Goal: Transaction & Acquisition: Obtain resource

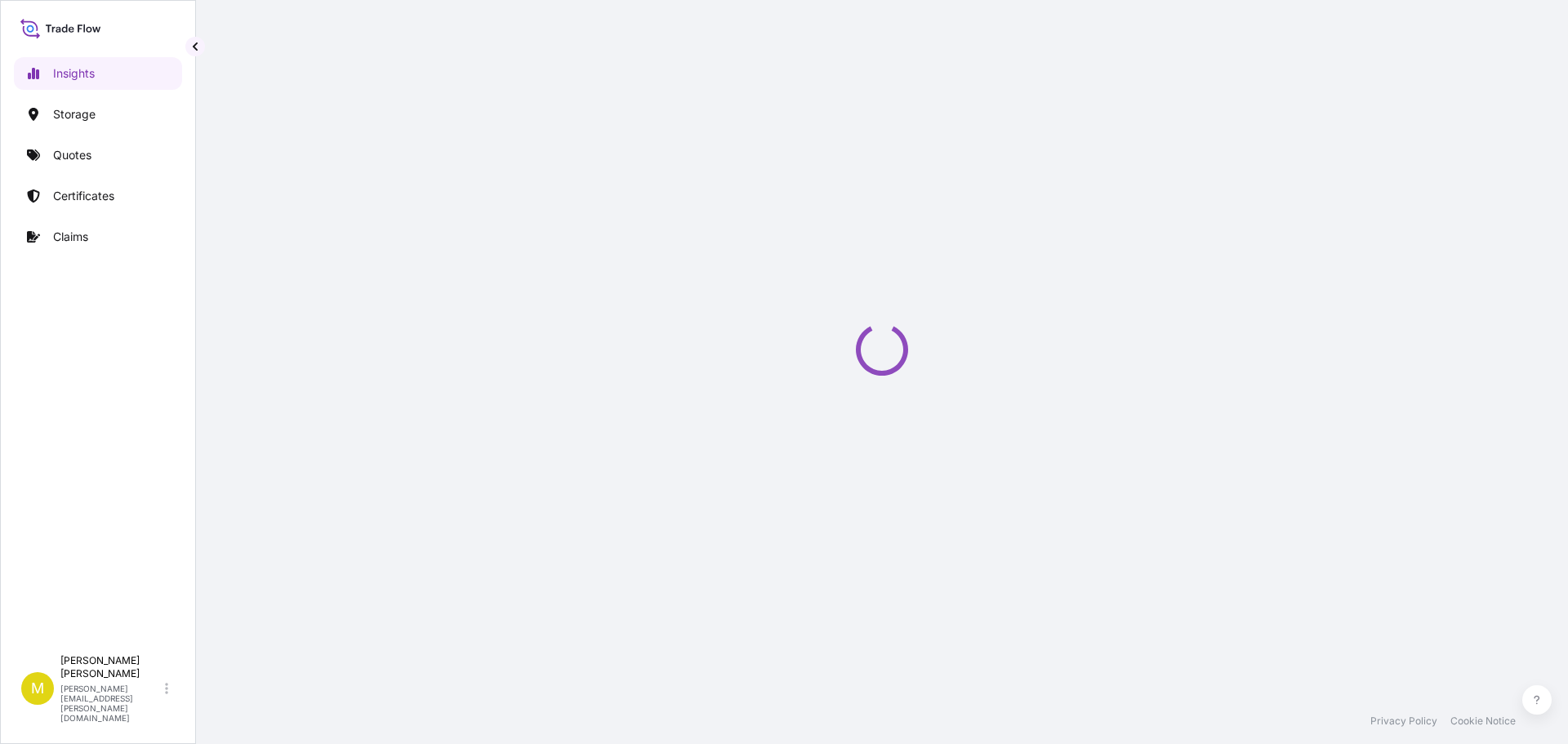
select select "2025"
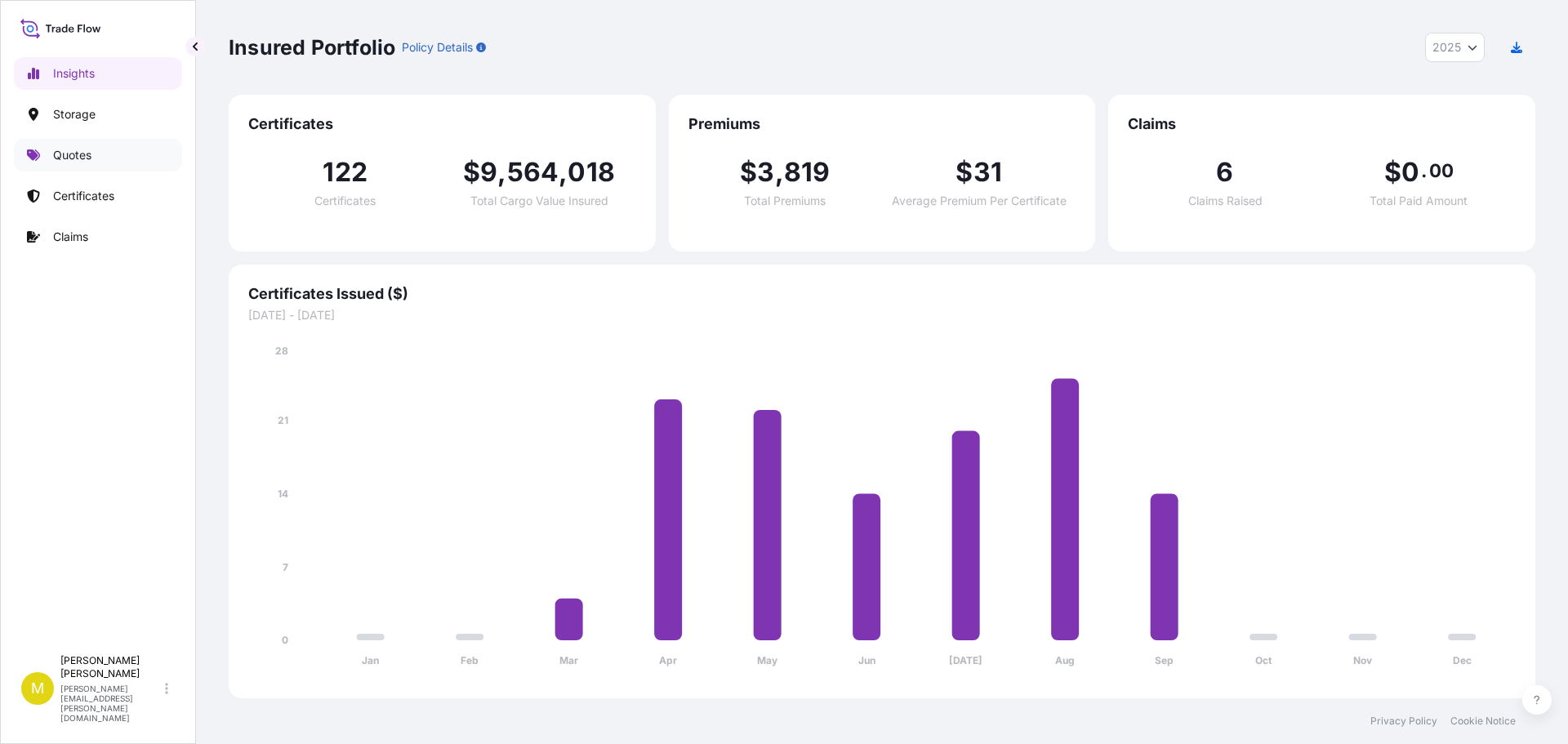
click at [64, 152] on p "Quotes" at bounding box center [72, 155] width 38 height 17
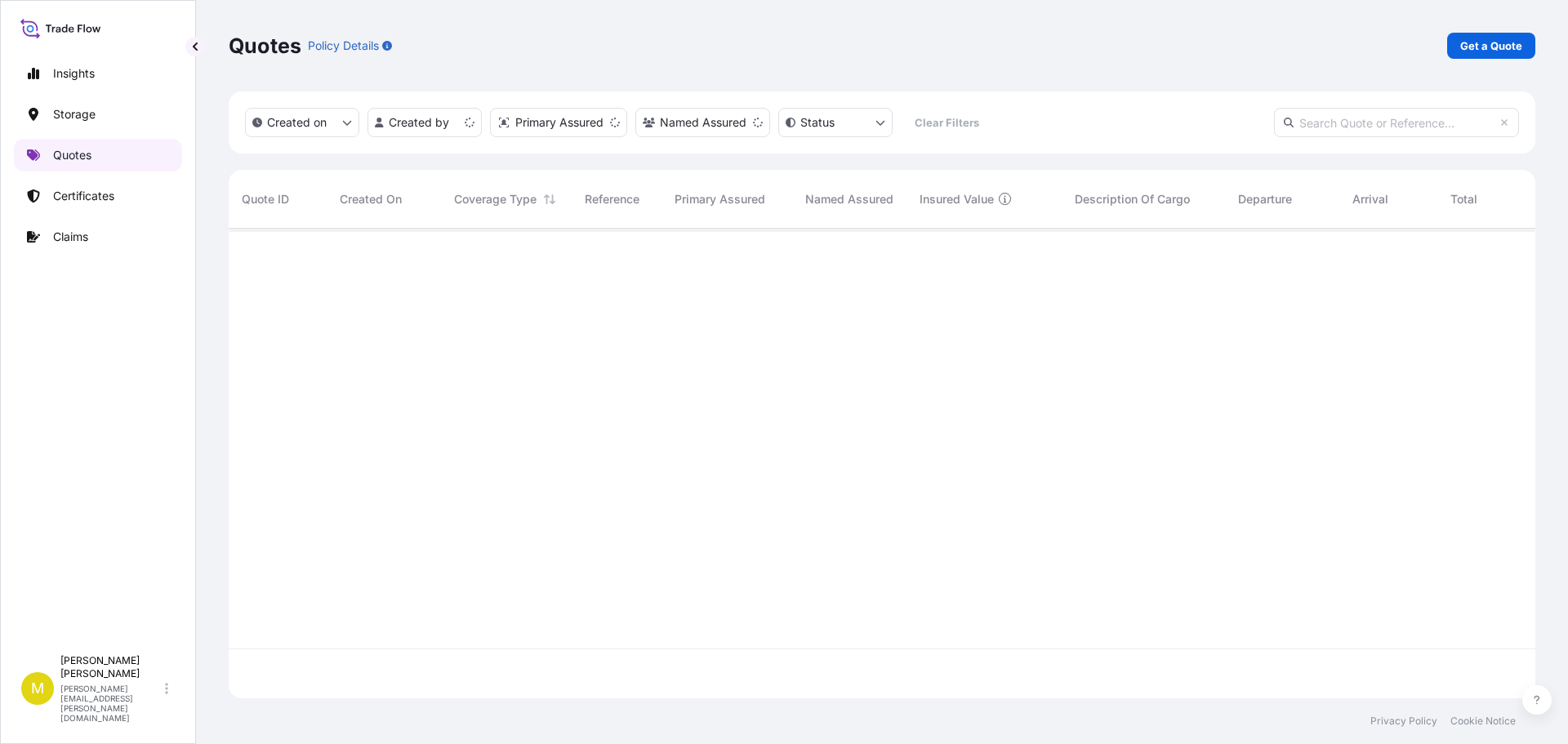
scroll to position [466, 1294]
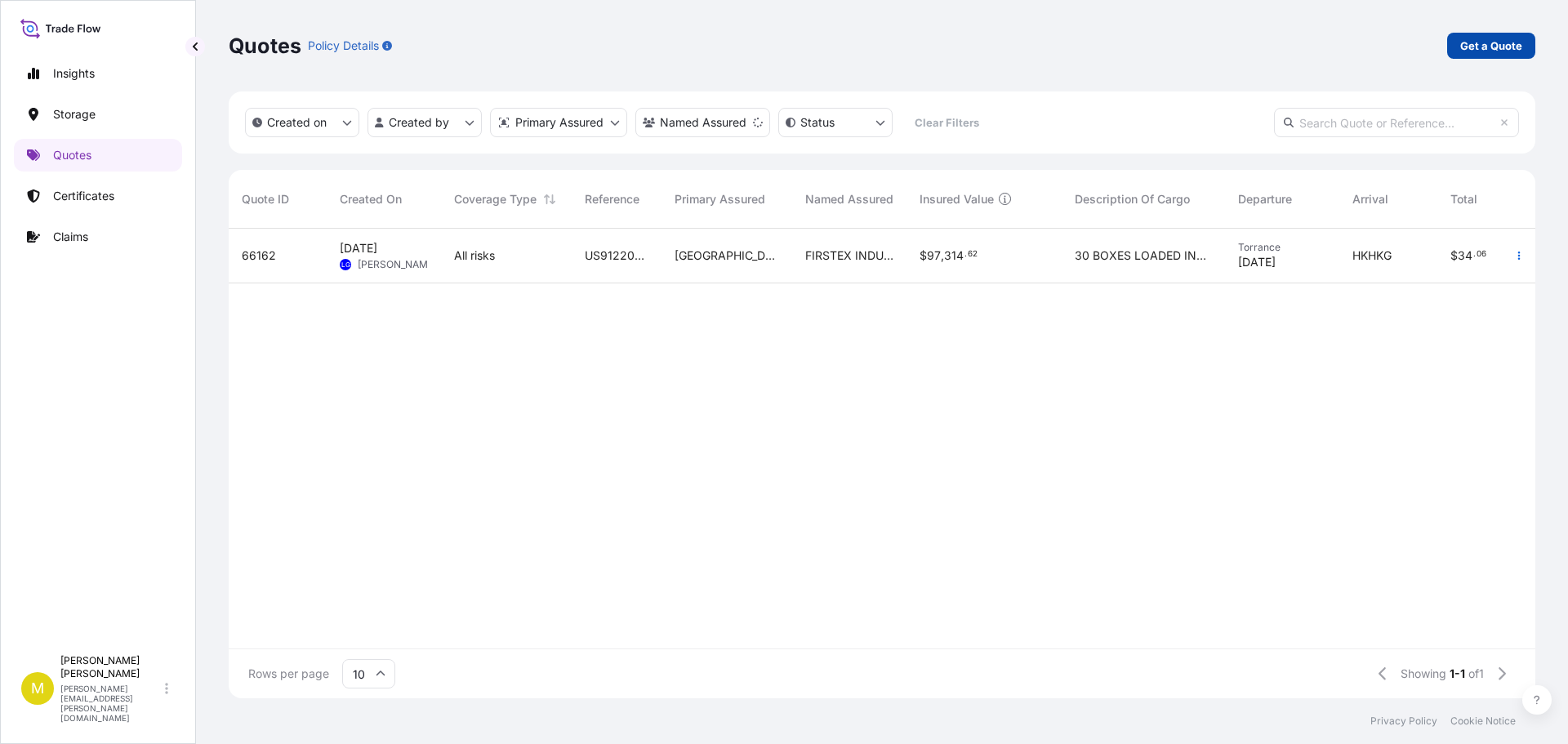
click at [1483, 47] on p "Get a Quote" at bounding box center [1492, 46] width 62 height 17
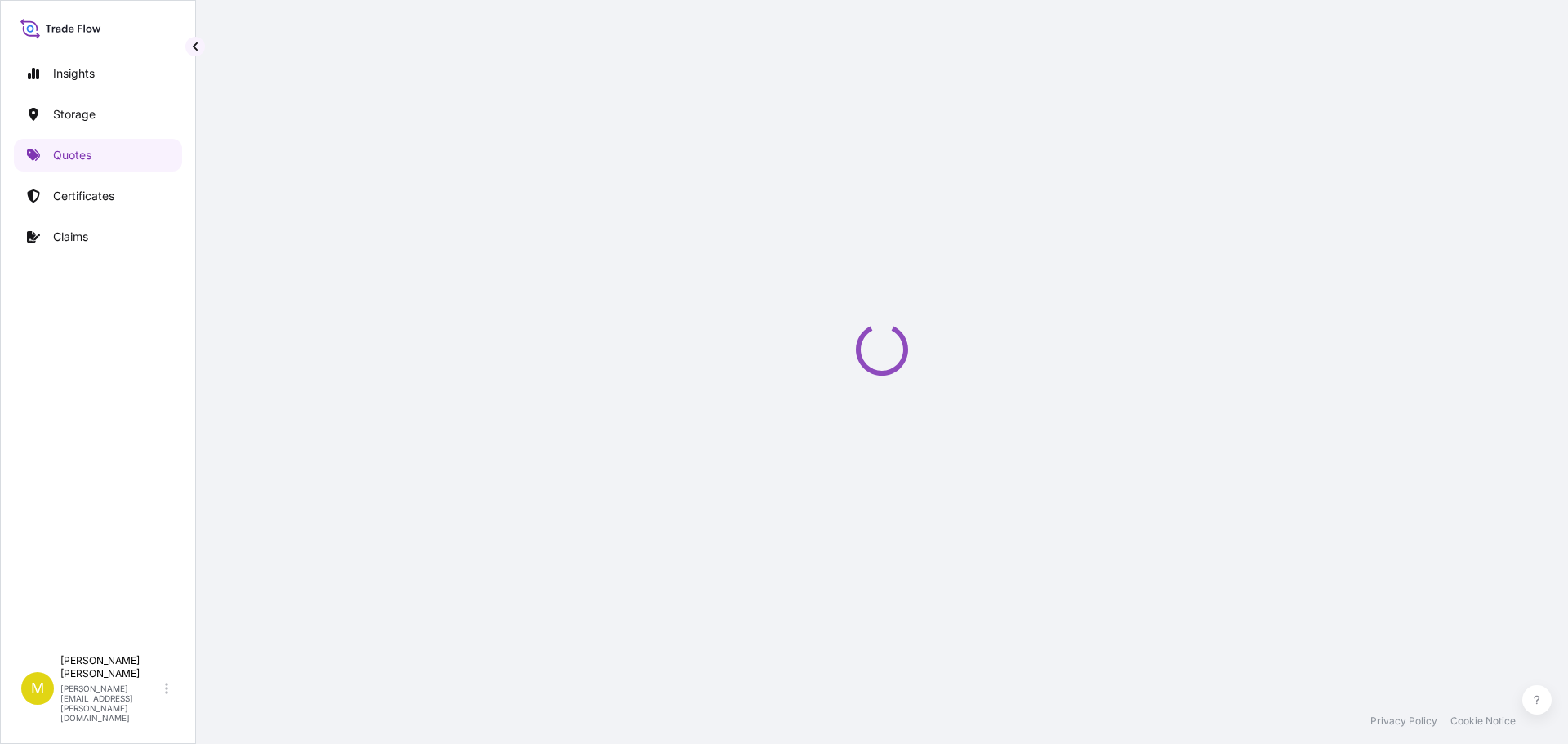
select select "Water"
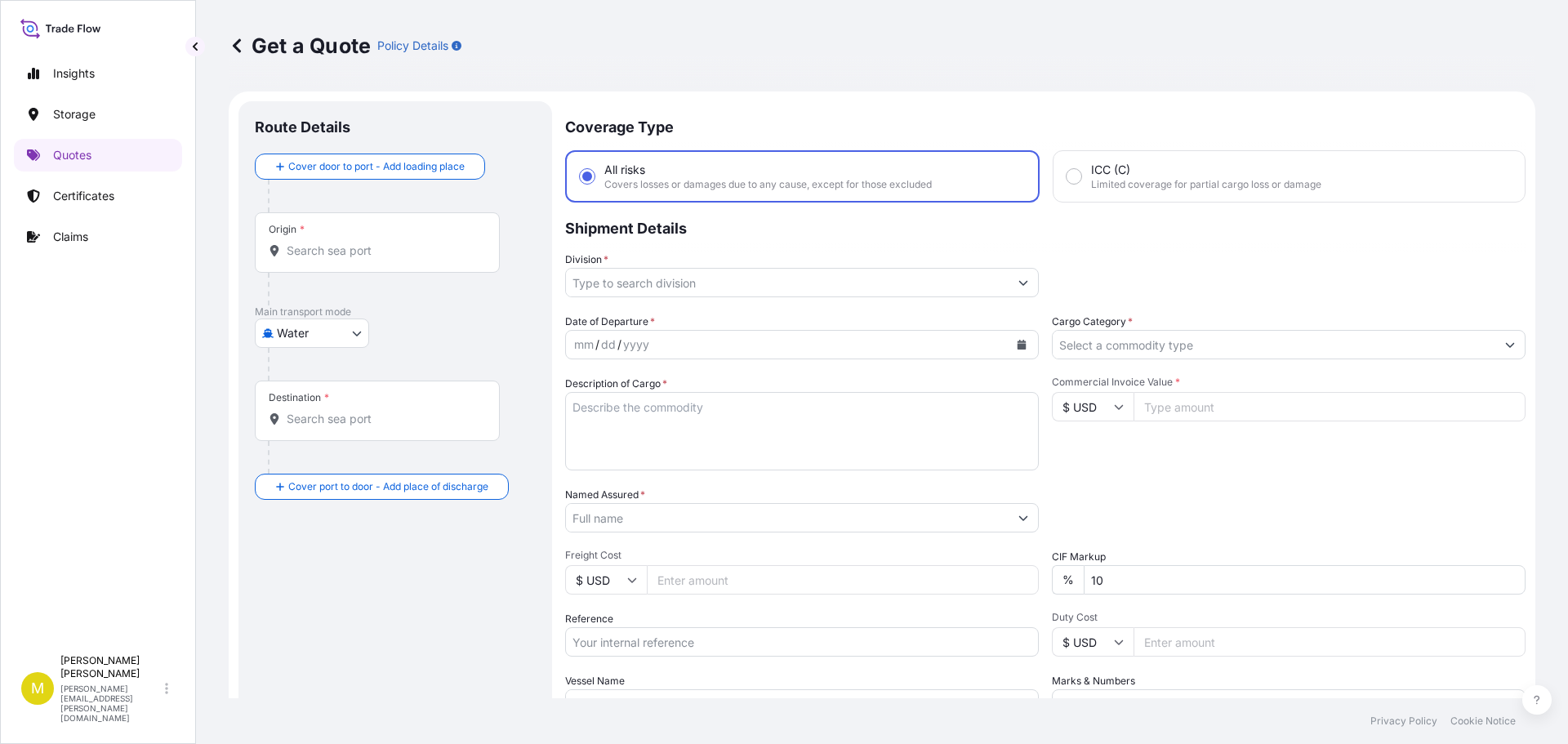
scroll to position [26, 0]
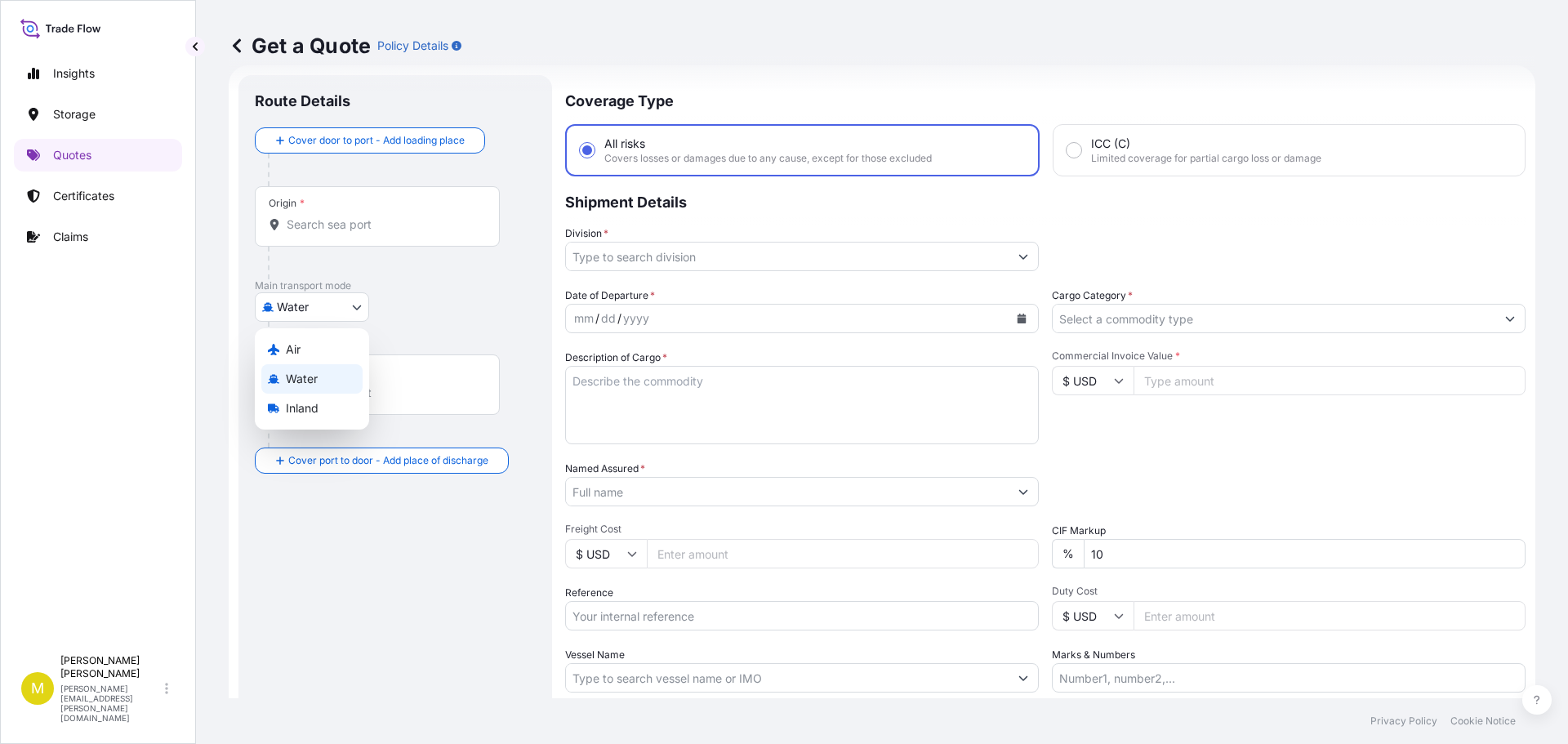
click at [297, 306] on body "Insights Storage Quotes Certificates Claims M [PERSON_NAME] [PERSON_NAME][EMAIL…" at bounding box center [784, 372] width 1568 height 744
click at [300, 404] on span "Inland" at bounding box center [303, 408] width 33 height 17
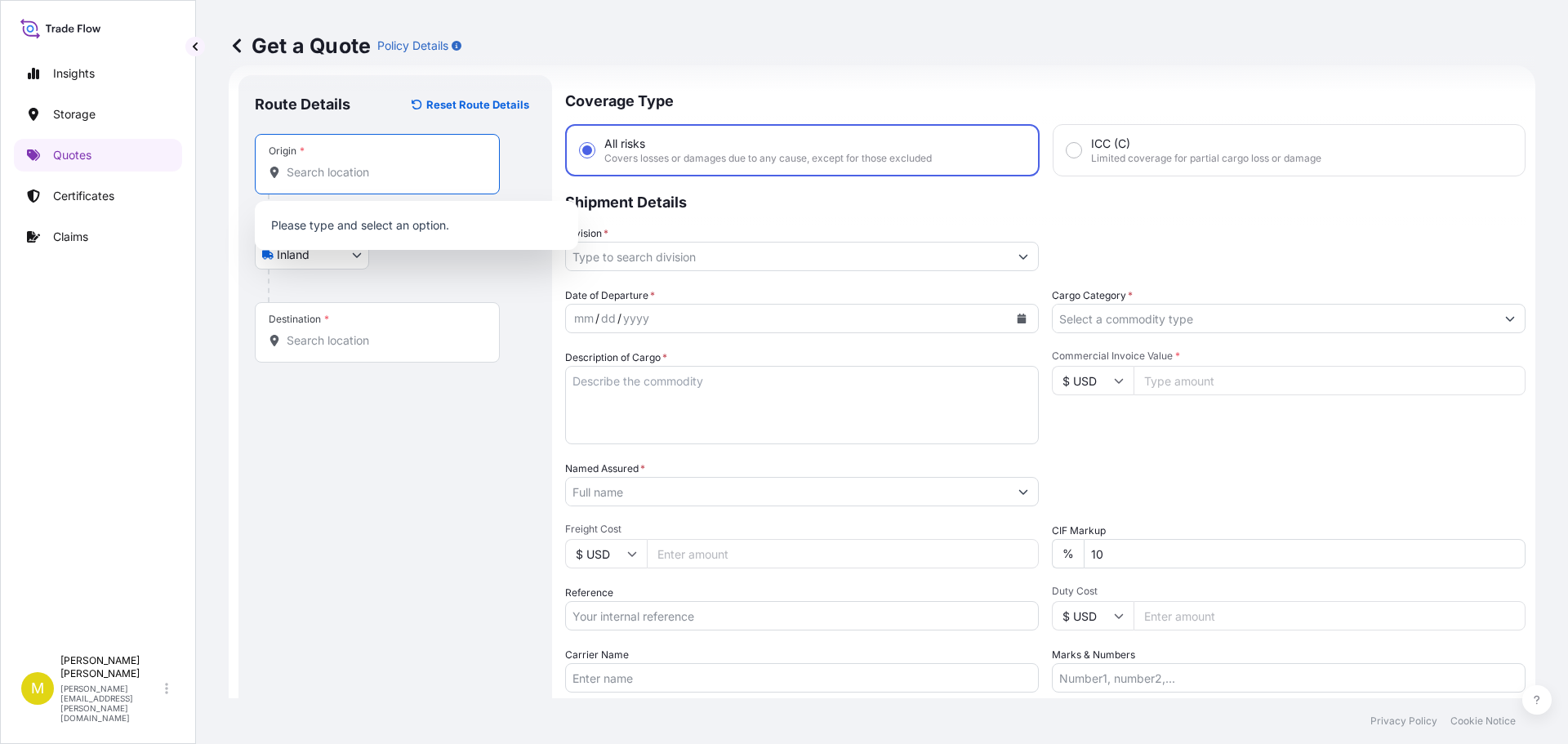
click at [335, 173] on input "Origin *" at bounding box center [383, 172] width 193 height 17
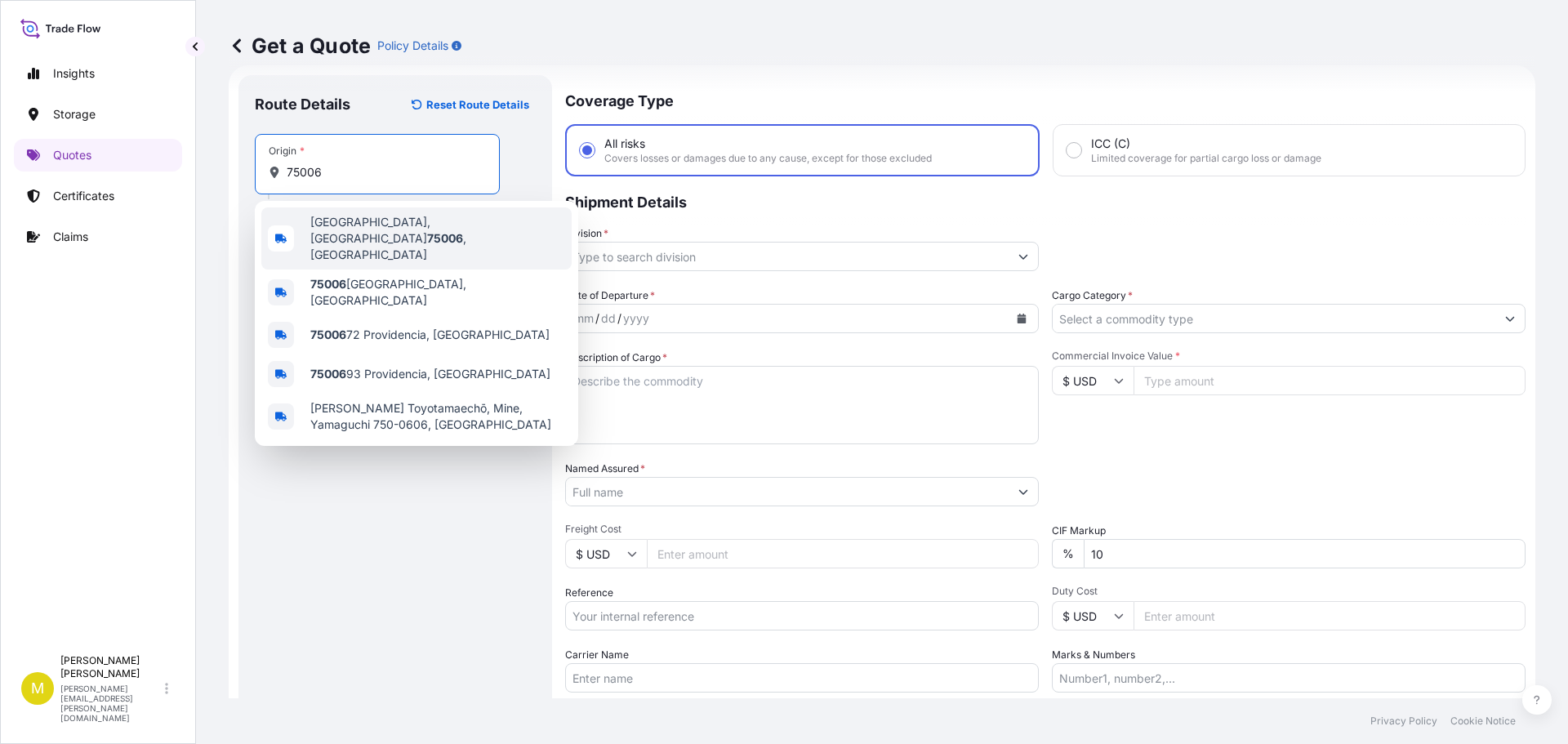
click at [362, 224] on span "Carrollton, TX 75006 , USA" at bounding box center [438, 239] width 255 height 49
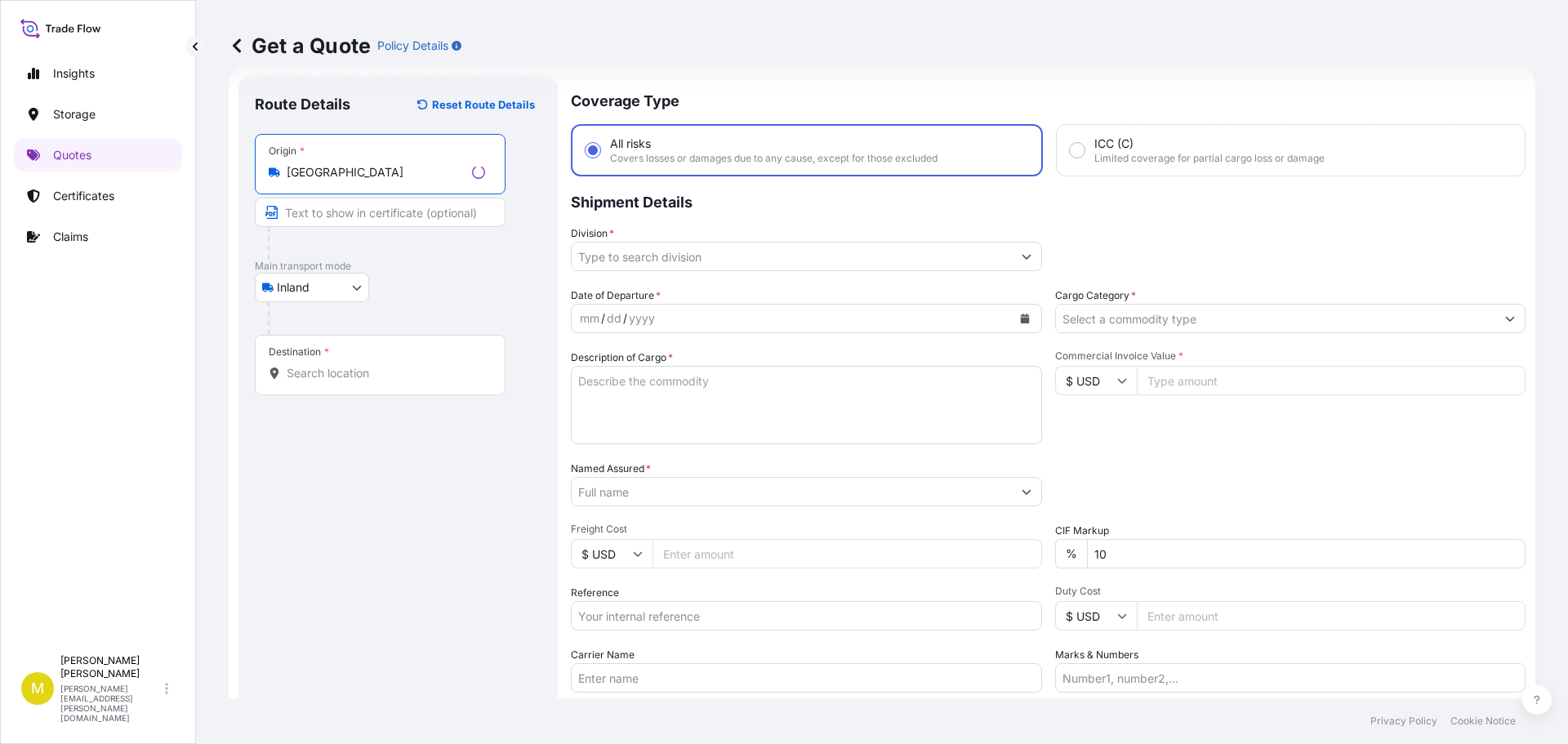
type input "Carrollton, TX 75006, USA"
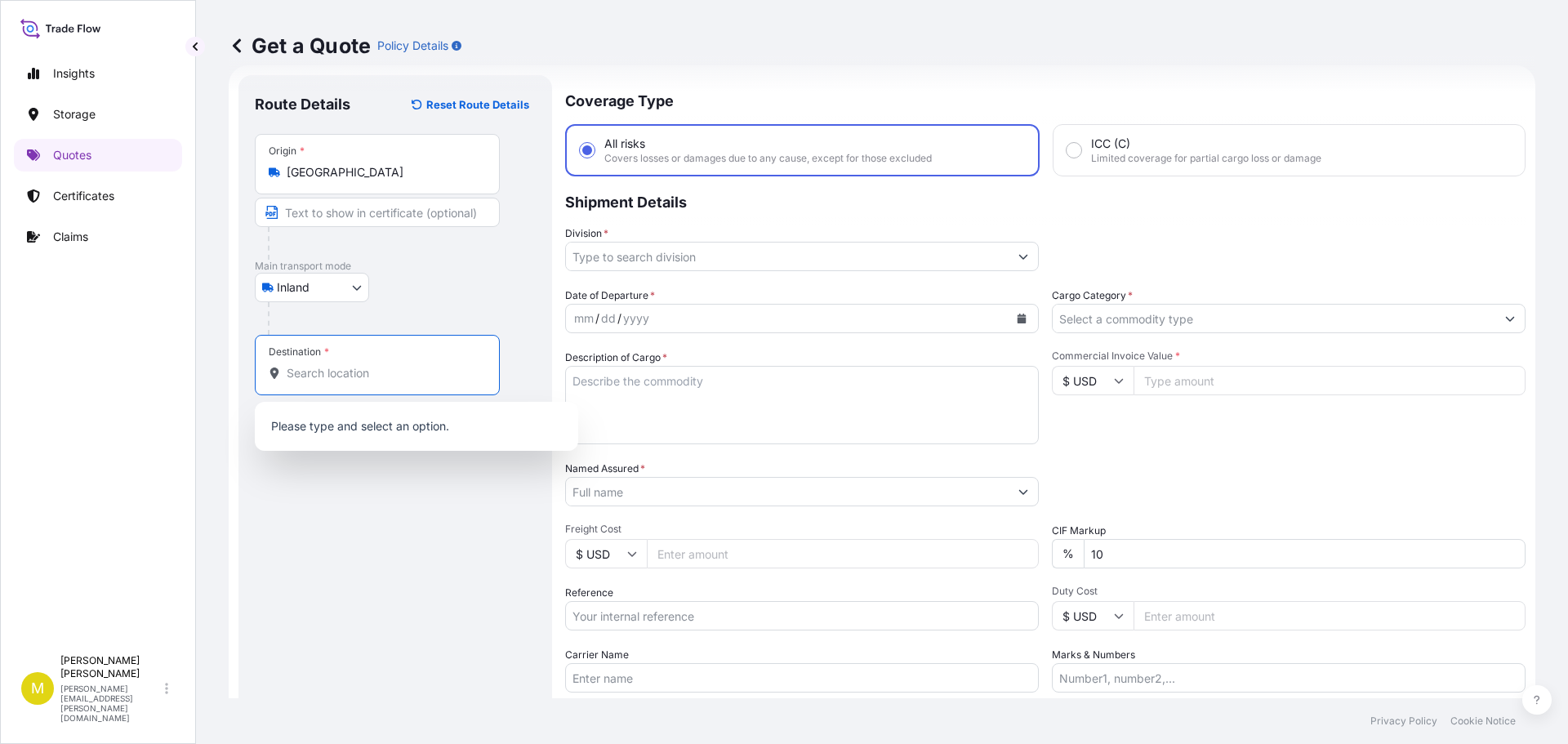
click at [321, 378] on input "Destination *" at bounding box center [383, 373] width 193 height 17
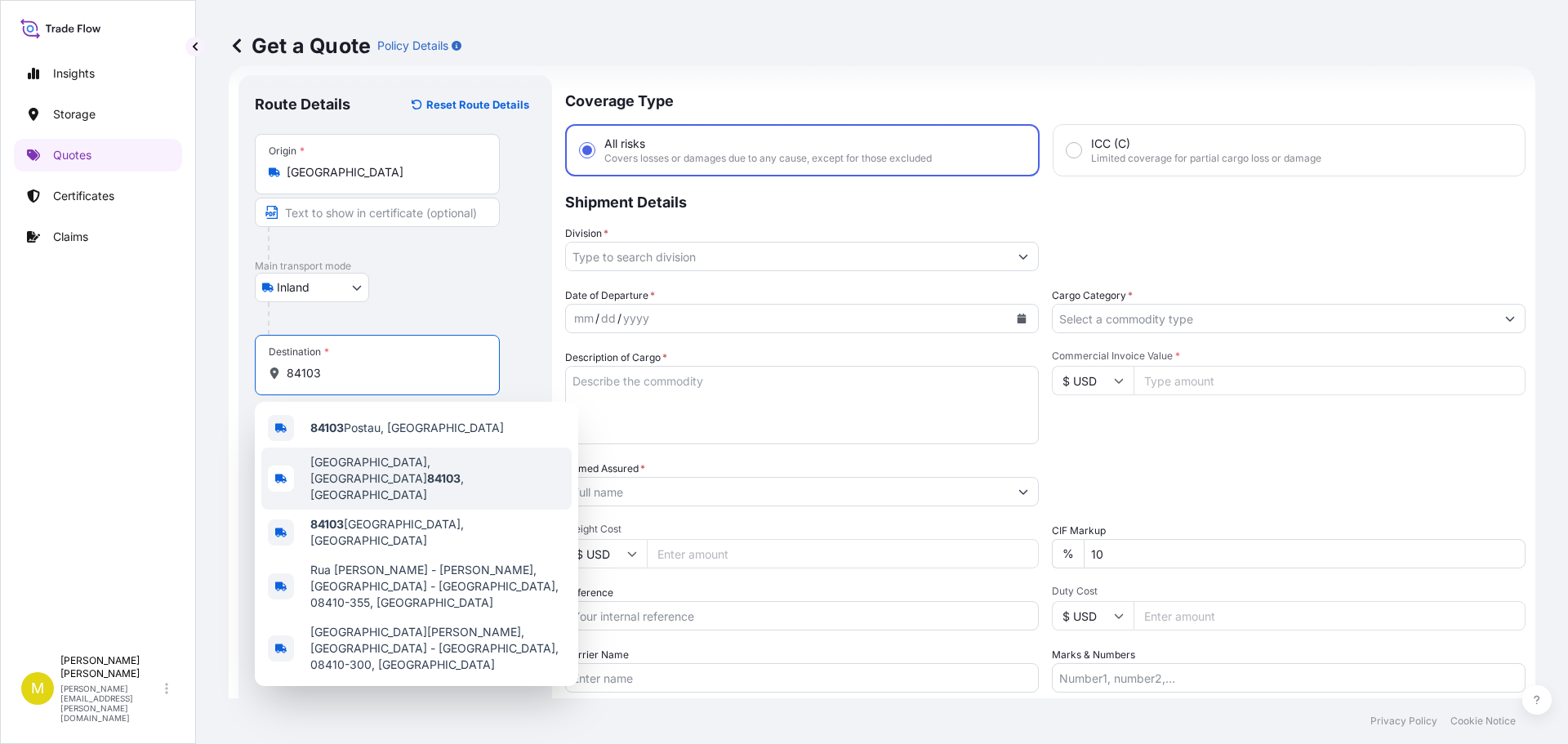
click at [381, 466] on span "Salt Lake City, UT 84103 , USA" at bounding box center [438, 478] width 255 height 49
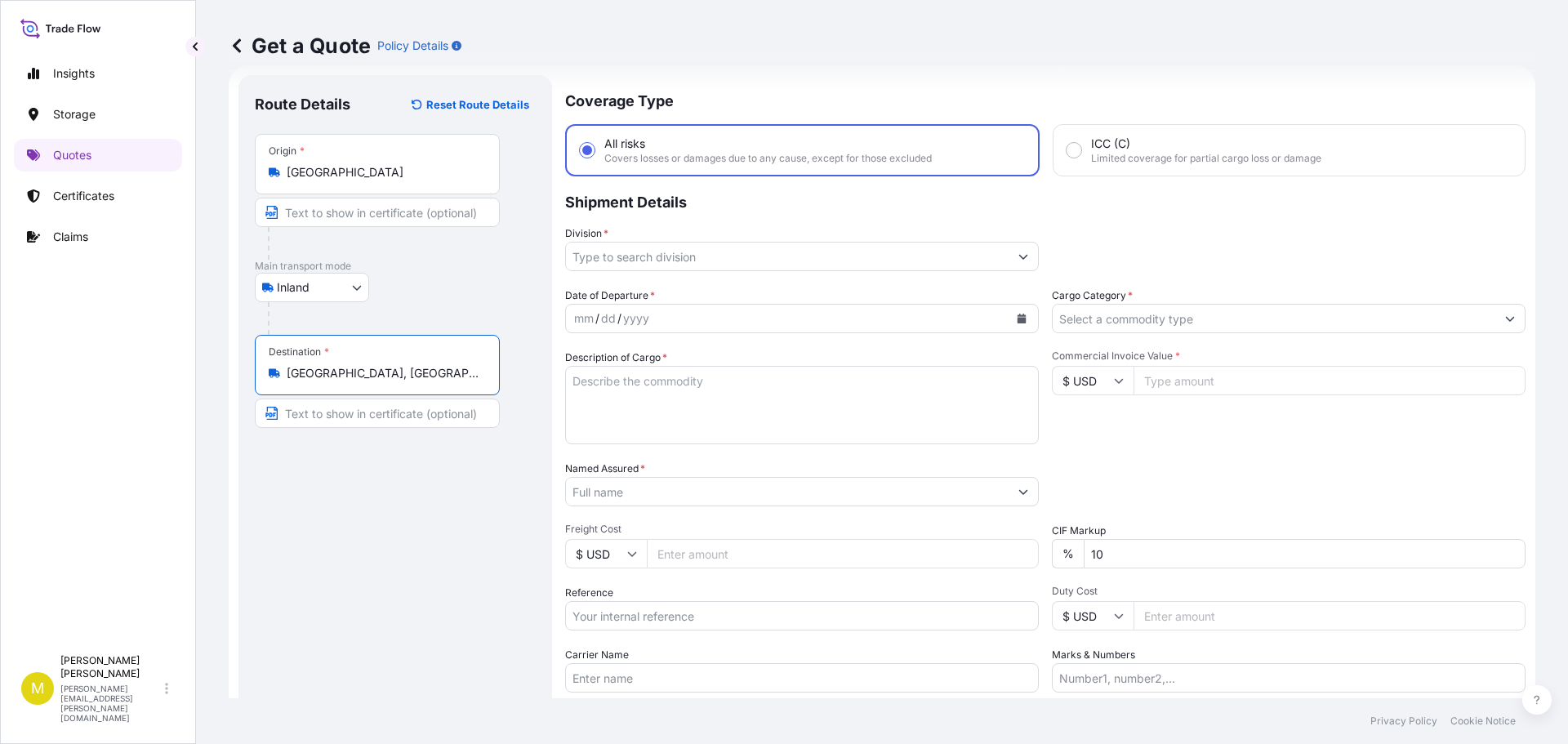
type input "Salt Lake City, UT 84103, USA"
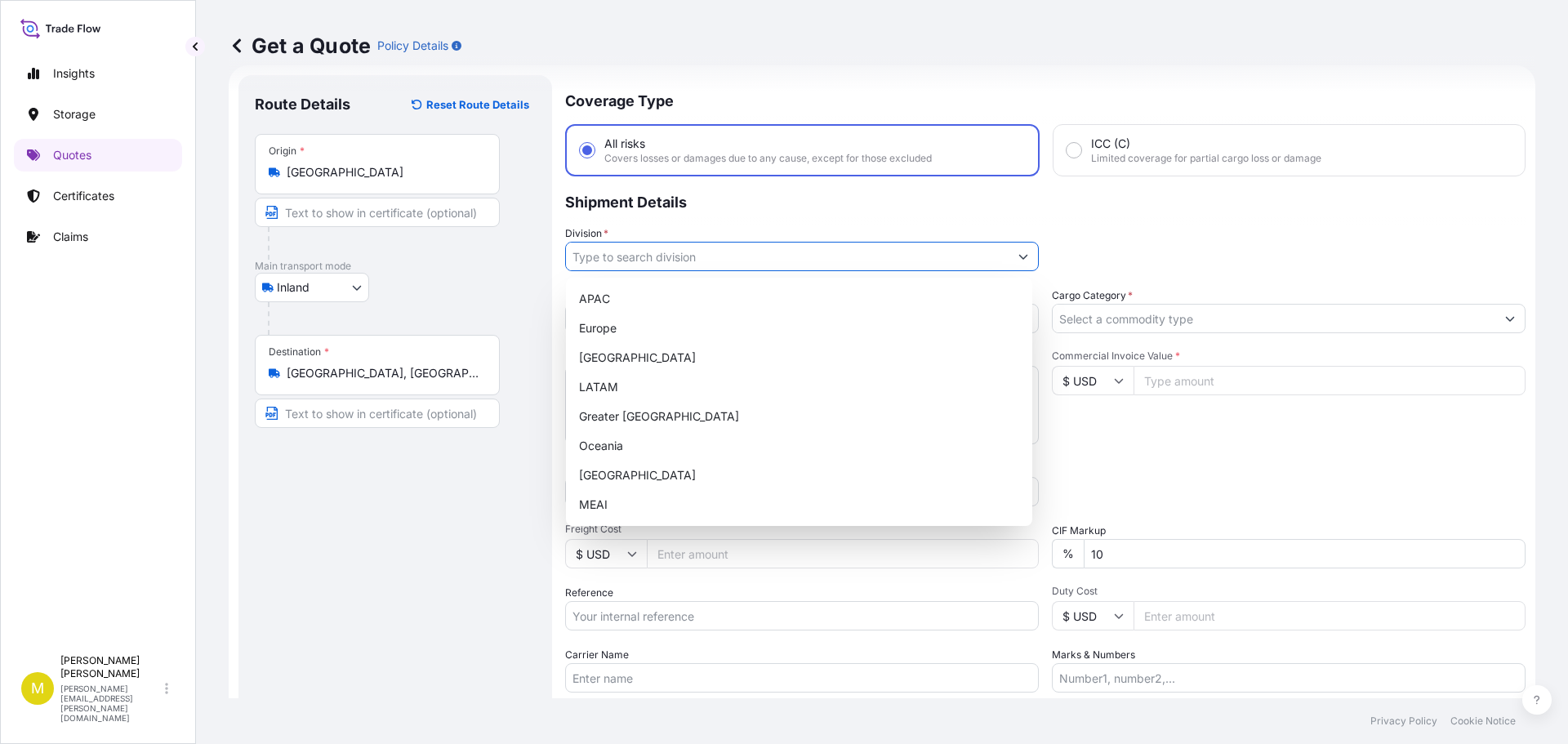
click at [682, 258] on input "Division *" at bounding box center [787, 256] width 443 height 29
click at [632, 365] on div "North America" at bounding box center [799, 357] width 453 height 29
type input "North America"
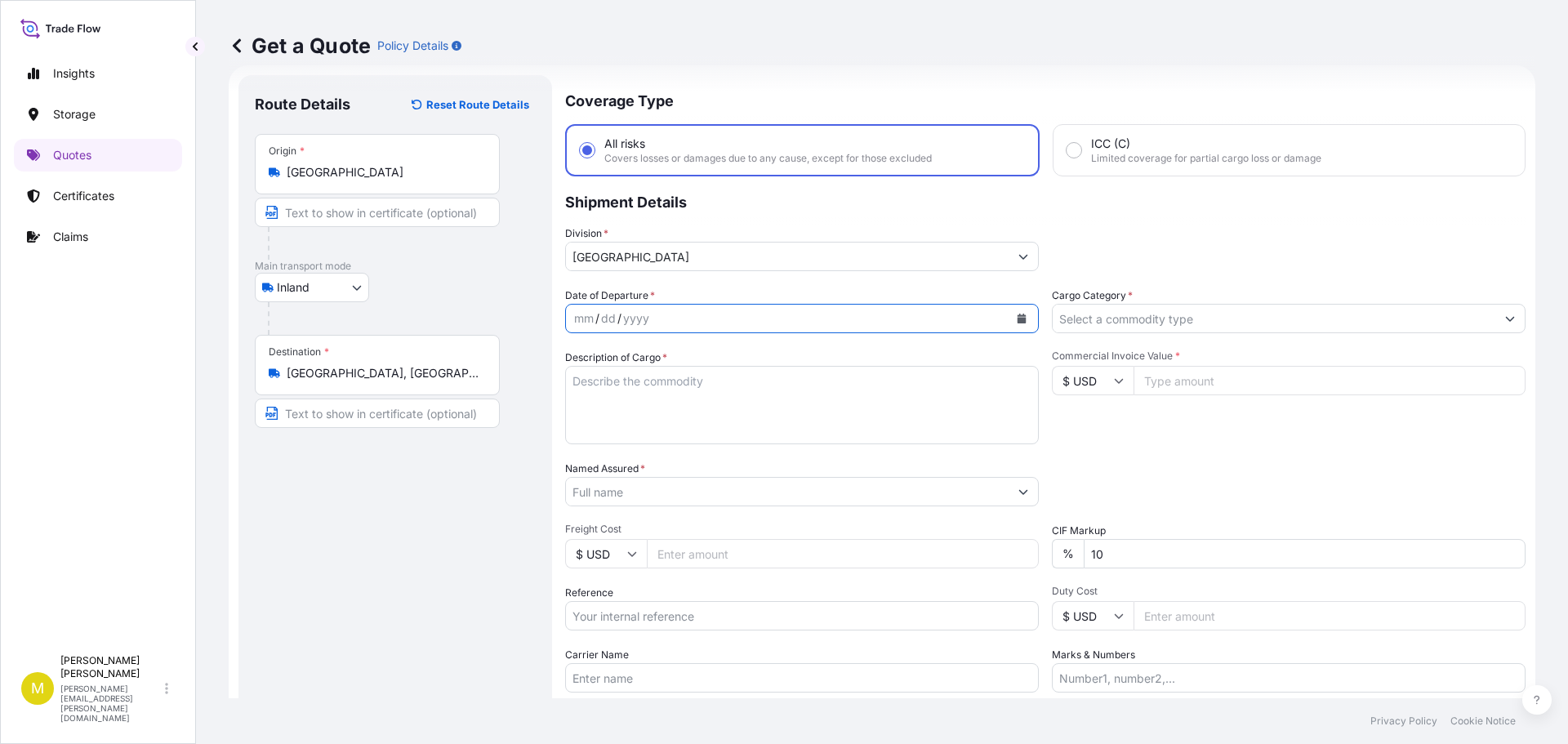
click at [1018, 315] on icon "Calendar" at bounding box center [1022, 318] width 9 height 10
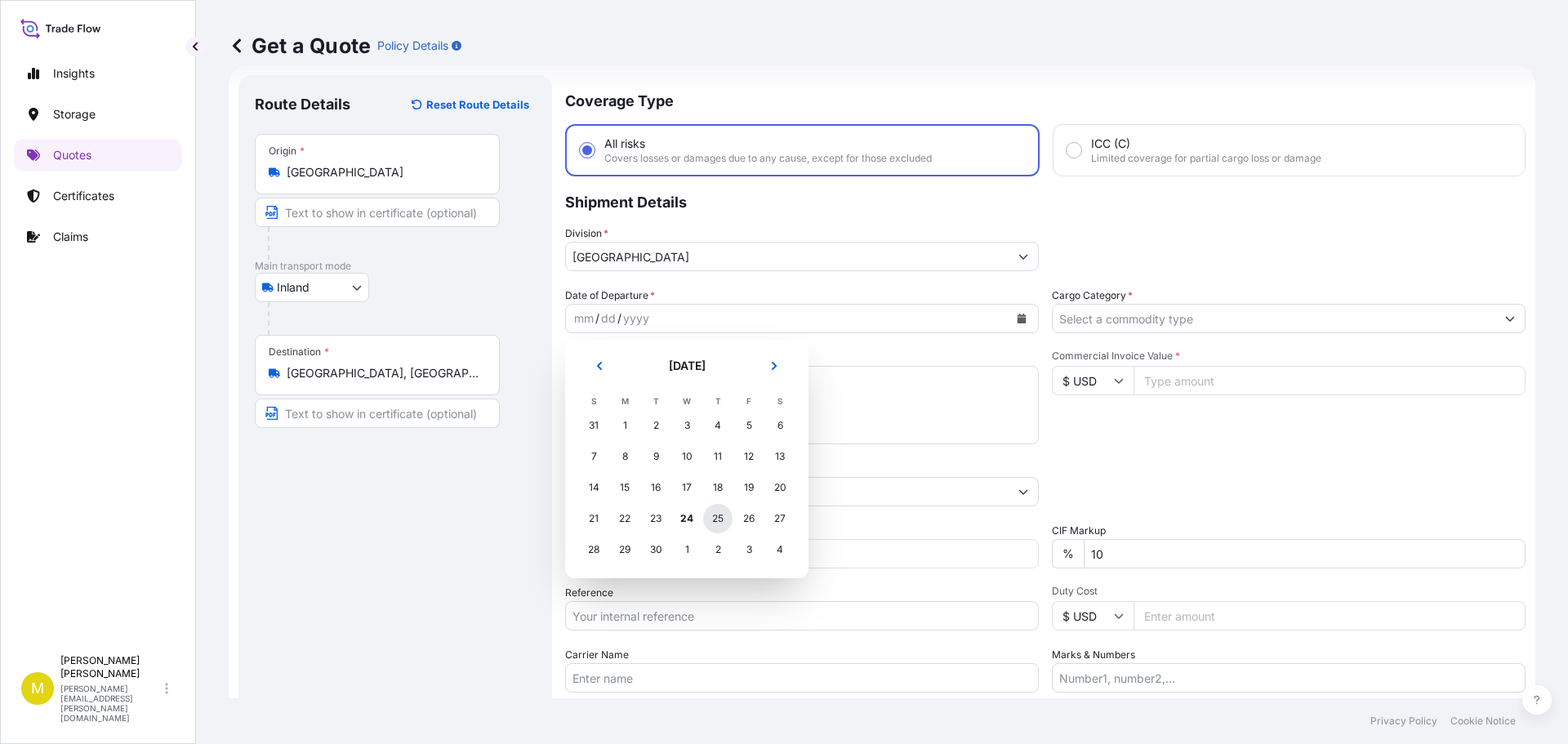
click at [717, 519] on div "25" at bounding box center [718, 518] width 29 height 29
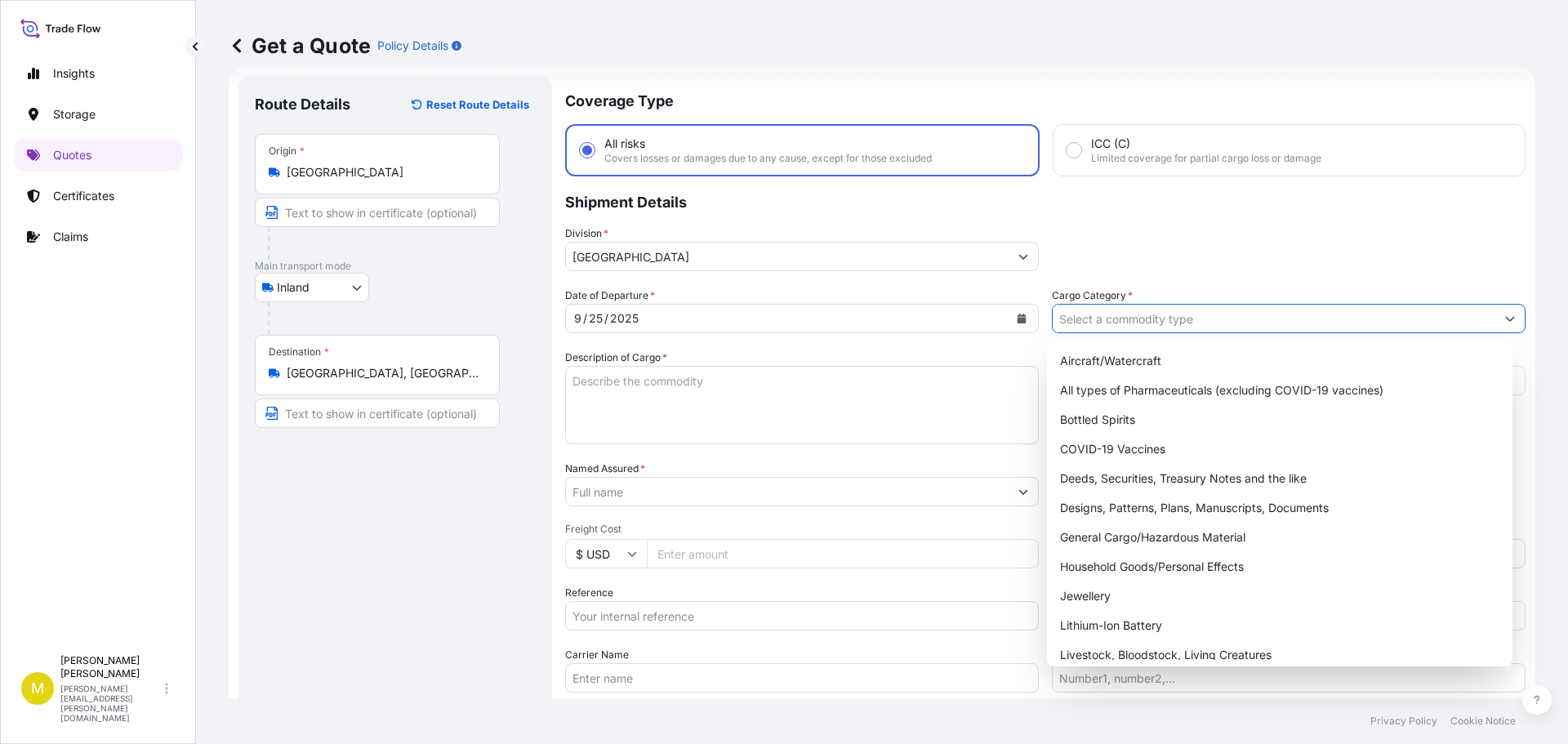
click at [1124, 312] on input "Cargo Category *" at bounding box center [1274, 318] width 443 height 29
click at [1127, 539] on div "General Cargo/Hazardous Material" at bounding box center [1280, 538] width 453 height 29
type input "General Cargo/Hazardous Material"
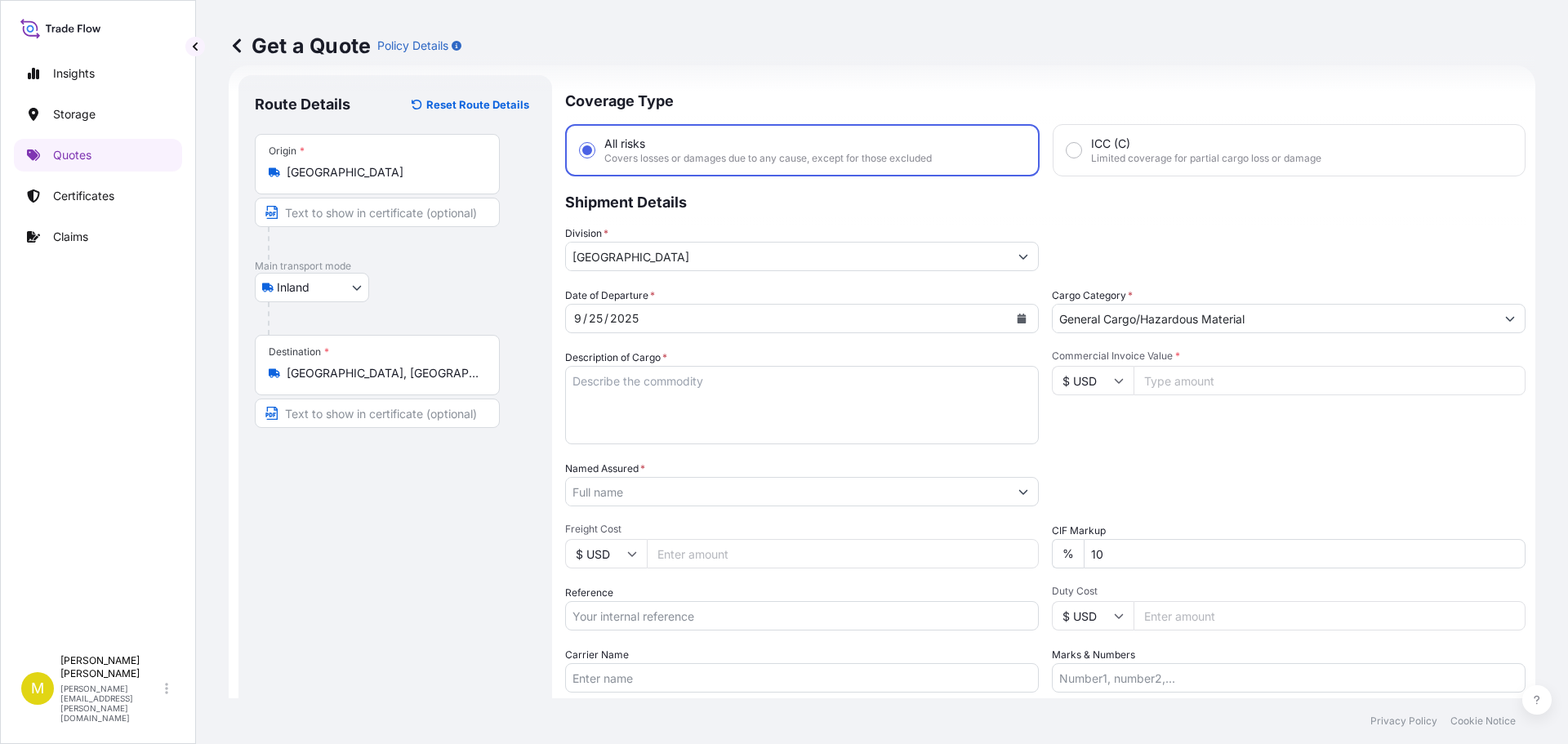
click at [1196, 378] on input "Commercial Invoice Value *" at bounding box center [1329, 381] width 392 height 29
type input "1100.00"
click at [611, 492] on input "Named Assured *" at bounding box center [787, 492] width 443 height 29
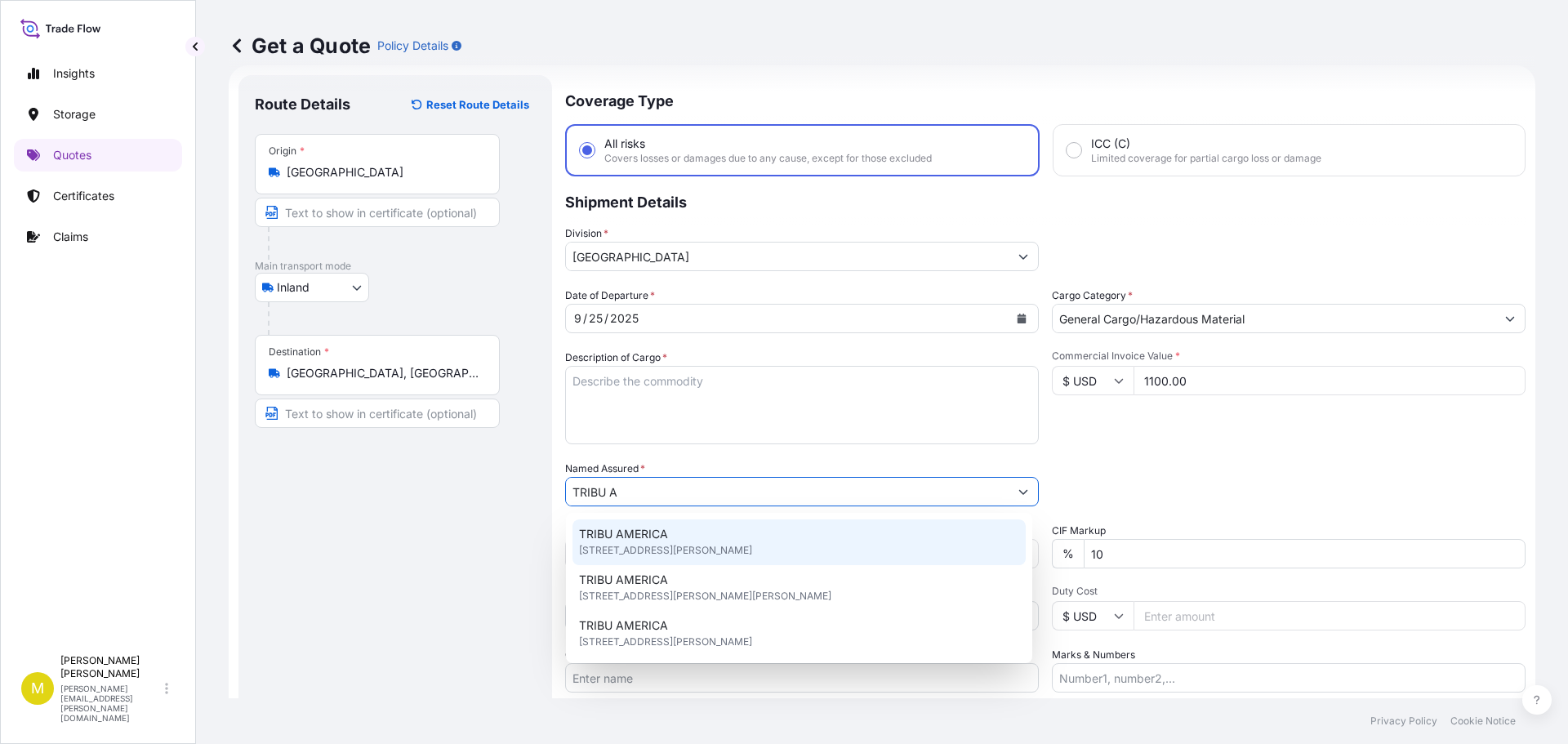
click at [638, 530] on span "TRIBU AMERICA" at bounding box center [623, 534] width 89 height 17
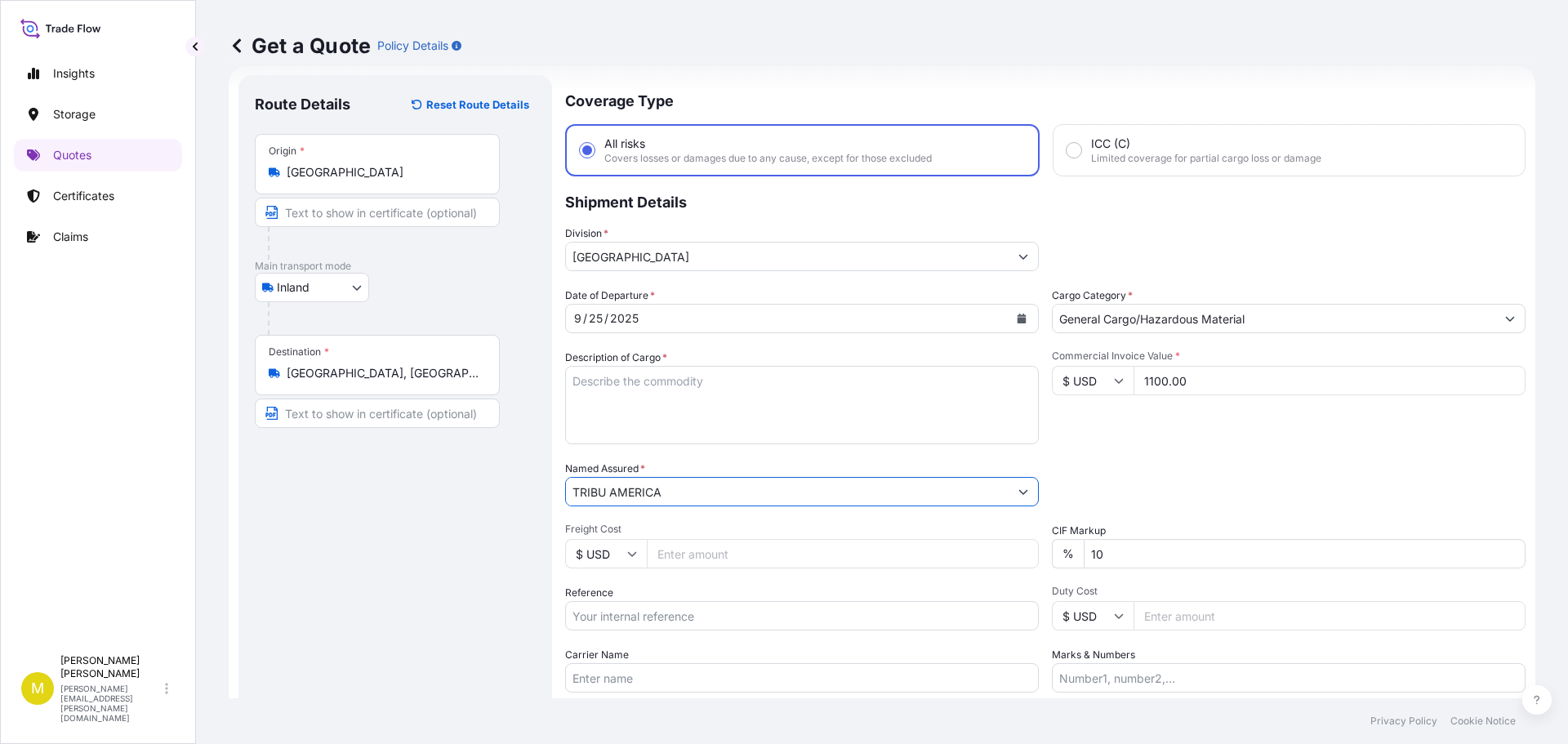
type input "TRIBU AMERICA"
click at [637, 616] on input "Reference" at bounding box center [802, 615] width 473 height 29
type input "US91620903188"
click at [629, 676] on input "Carrier Name" at bounding box center [802, 678] width 473 height 29
click at [715, 677] on input "ESTES - PRO# 147-0544485" at bounding box center [802, 678] width 473 height 29
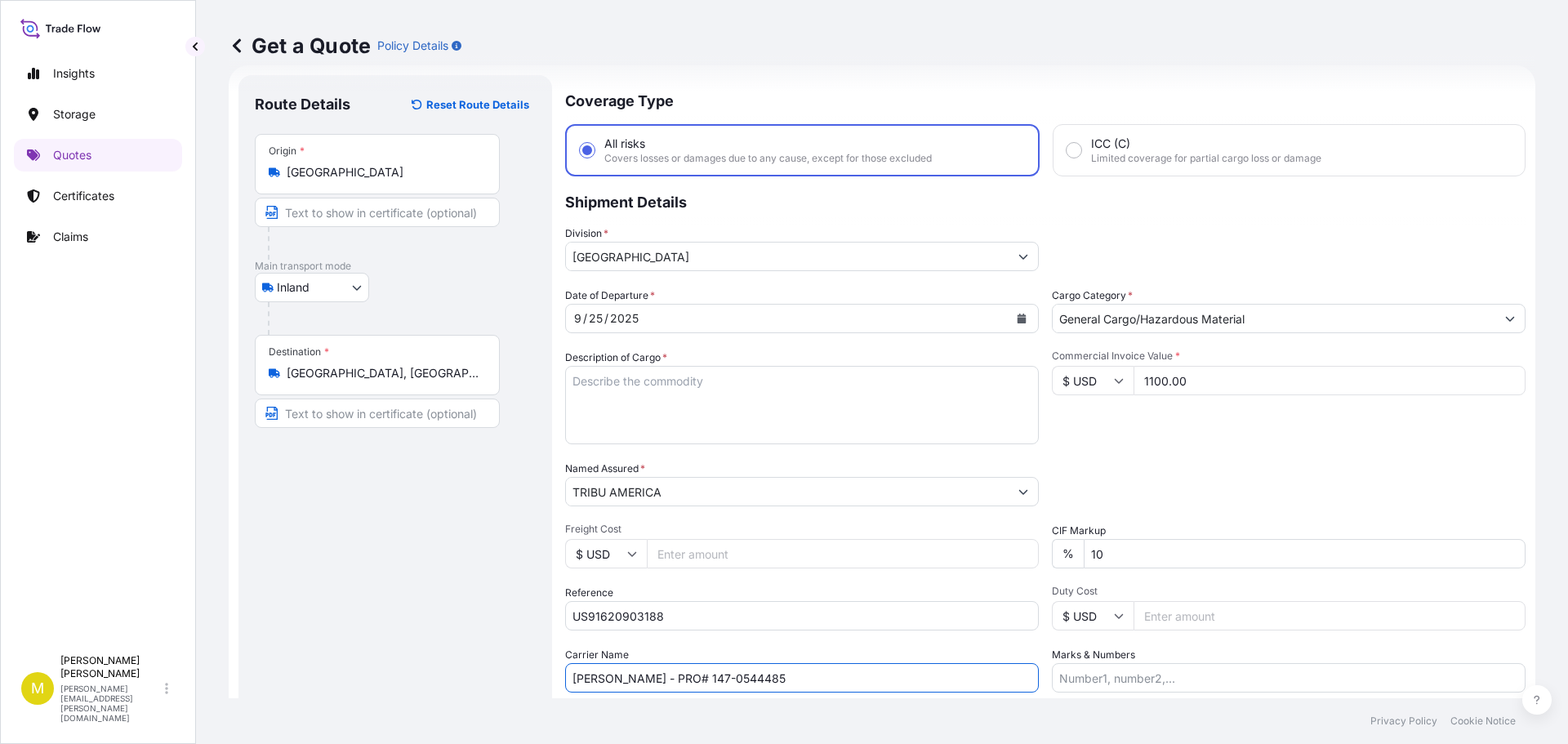
click at [715, 677] on input "ESTES - PRO# 147-0544485" at bounding box center [802, 678] width 473 height 29
type input "ESTES - PRO# 147-0744906"
click at [682, 391] on textarea "Description of Cargo *" at bounding box center [802, 405] width 473 height 79
click at [789, 411] on textarea "Description of Cargo *" at bounding box center [802, 405] width 473 height 79
paste textarea "2 SKIDS @ 1536 LBS, 29 BOXES (3 PCS HAZMAT), FURNITURE"
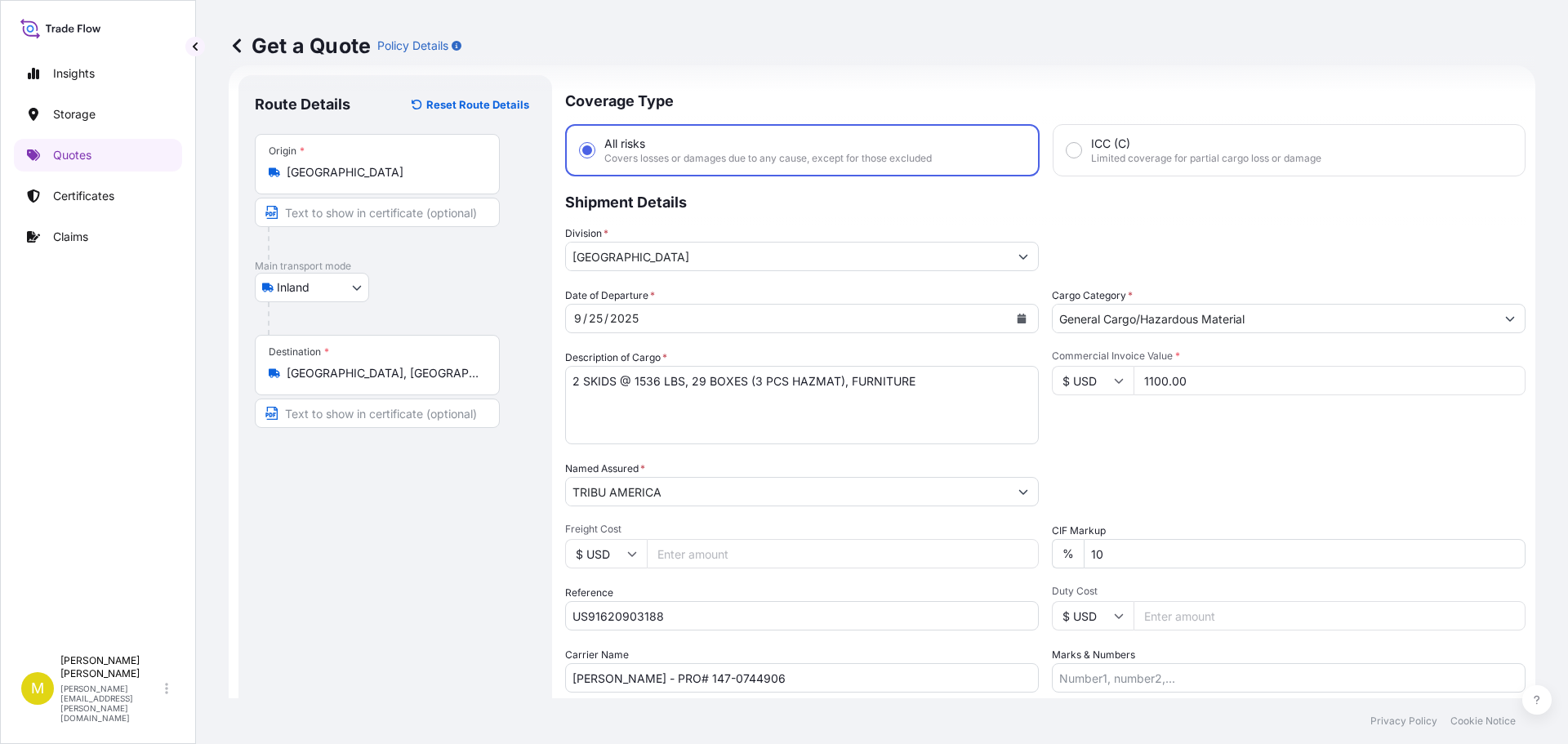
drag, startPoint x: 575, startPoint y: 374, endPoint x: 653, endPoint y: 374, distance: 78.0
click at [575, 374] on textarea "2 SKIDS @ 1536 LBS, 29 BOXES (3 PCS HAZMAT), FURNITURE" at bounding box center [802, 405] width 473 height 79
click at [607, 378] on textarea "1 SKIDS @ 1536 LBS, 29 BOXES (3 PCS HAZMAT), FURNITURE" at bounding box center [802, 405] width 473 height 79
type textarea "1 SKID @ 128 LBS, 4 BOXES, FURNITURE"
click at [1150, 437] on div "Commercial Invoice Value * $ USD 1100.00" at bounding box center [1288, 396] width 473 height 94
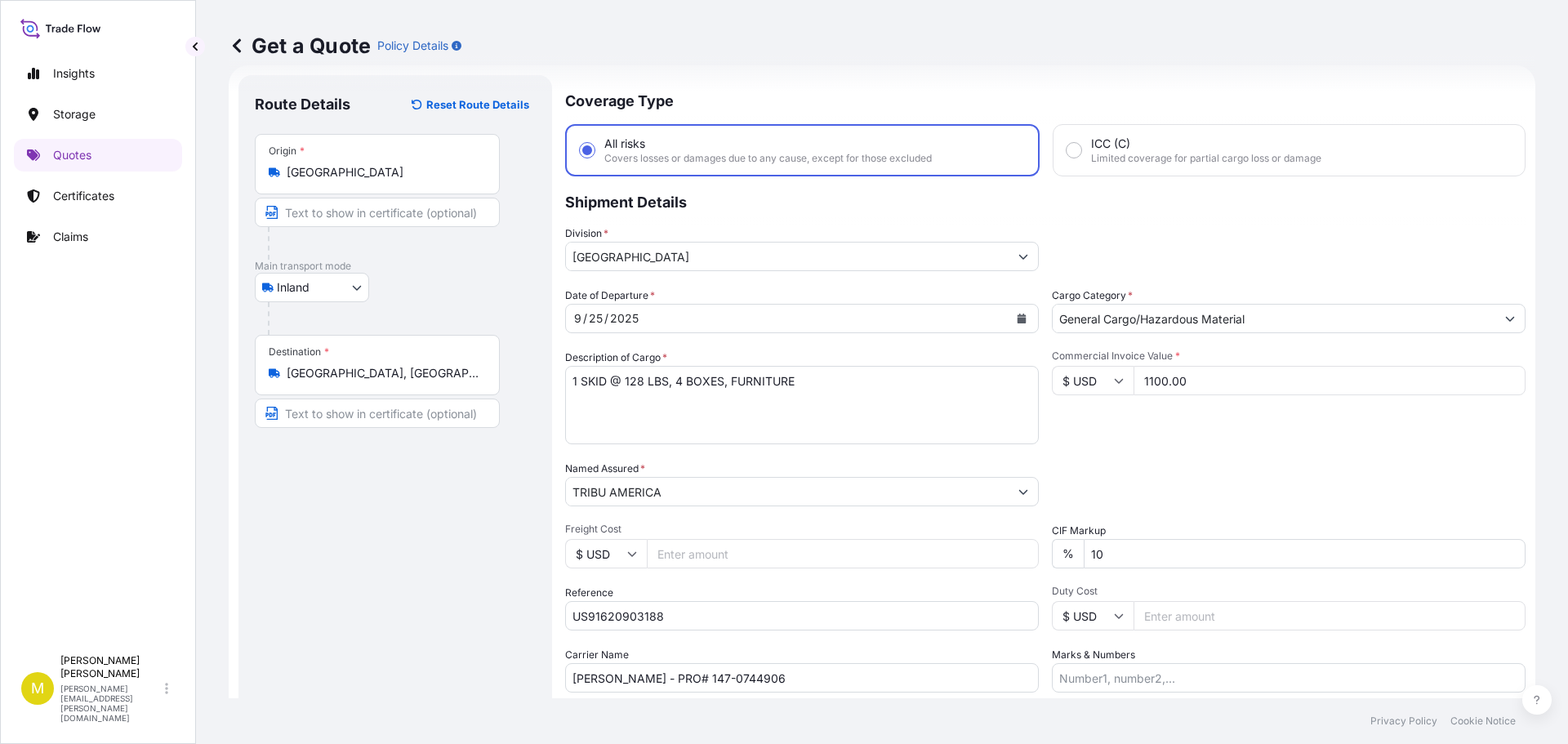
scroll to position [108, 0]
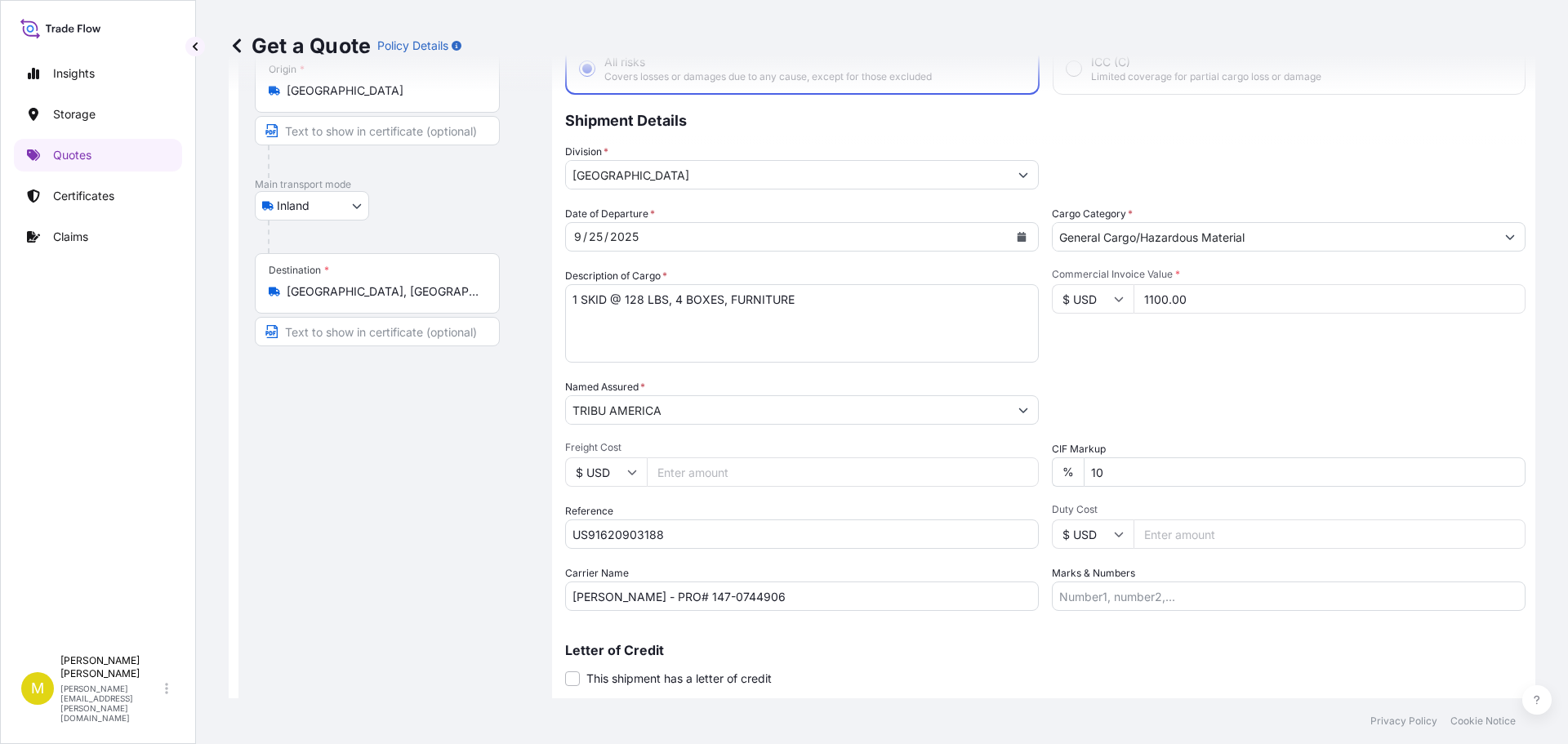
click at [752, 476] on input "Freight Cost" at bounding box center [842, 472] width 392 height 29
type input "427.99"
click at [1232, 333] on div "Commercial Invoice Value * $ USD 1100.00" at bounding box center [1288, 315] width 473 height 94
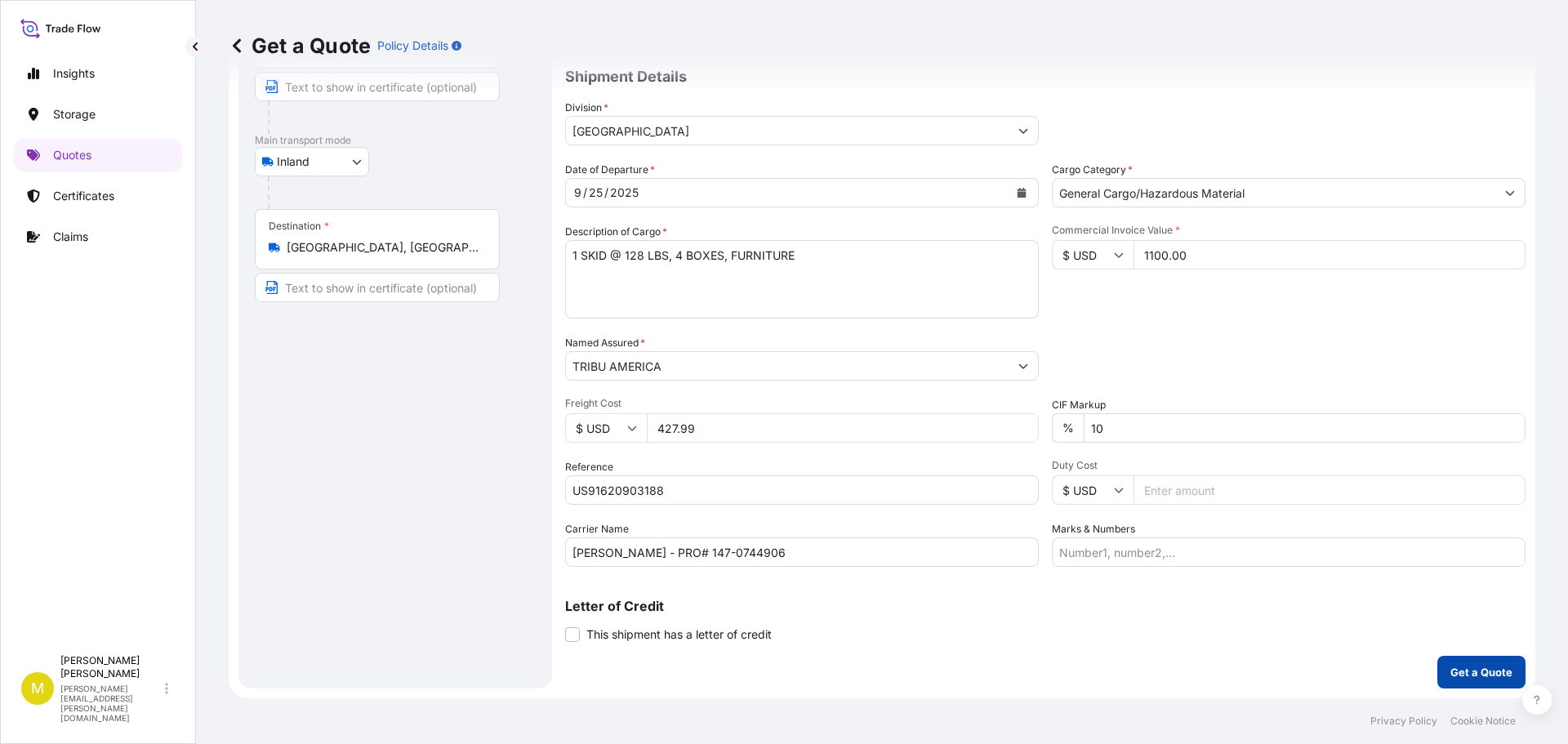
click at [1485, 672] on p "Get a Quote" at bounding box center [1482, 672] width 62 height 17
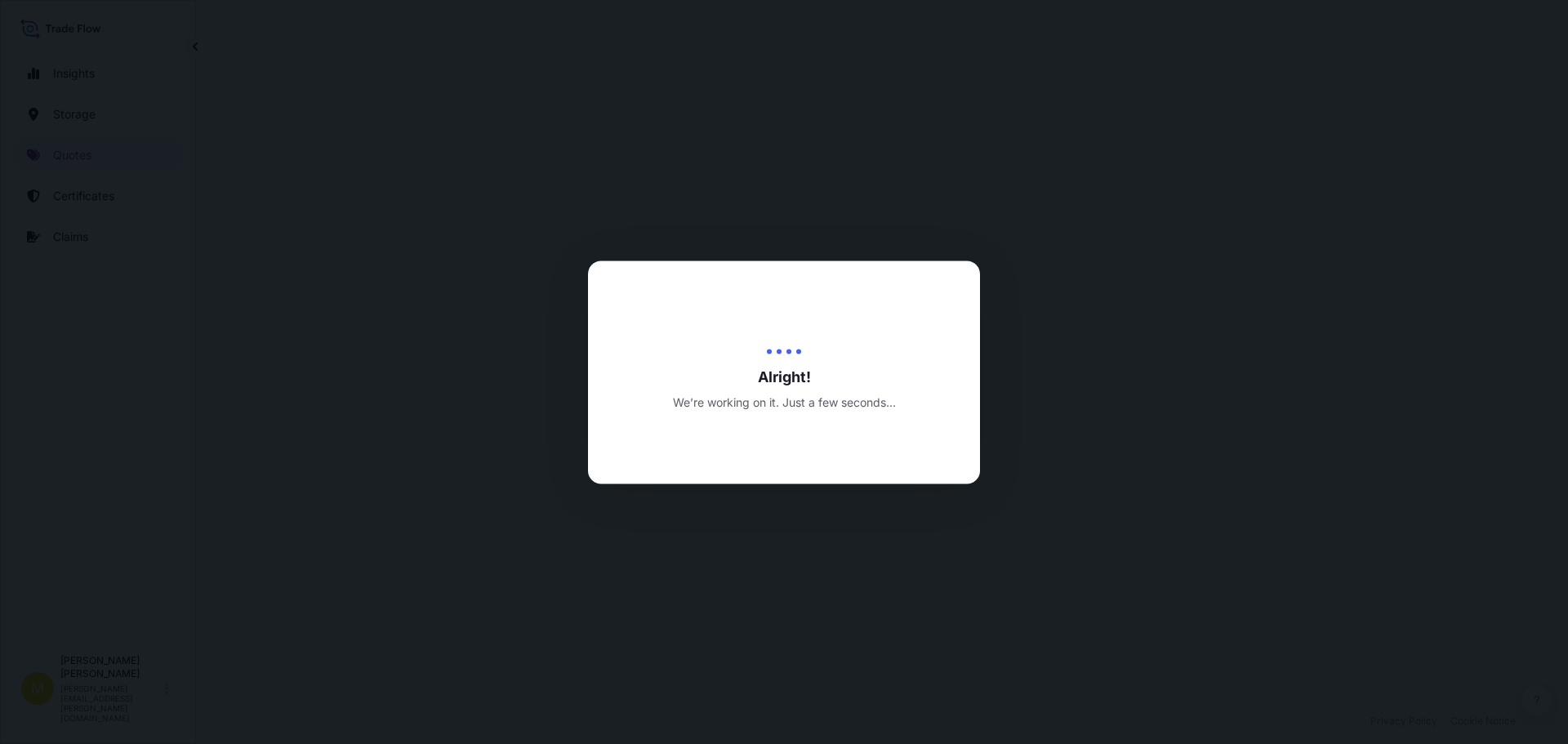
select select "Inland"
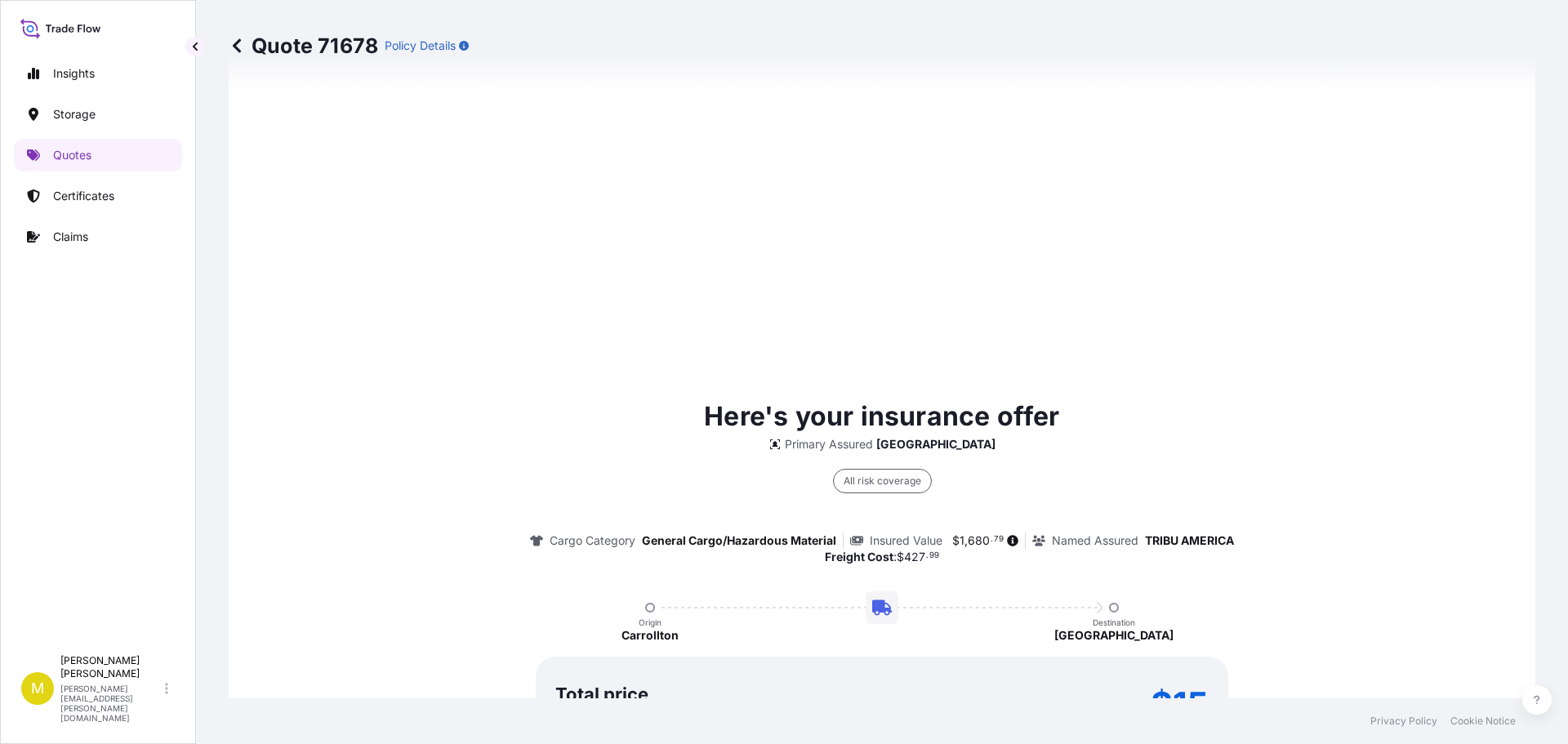
scroll to position [2352, 0]
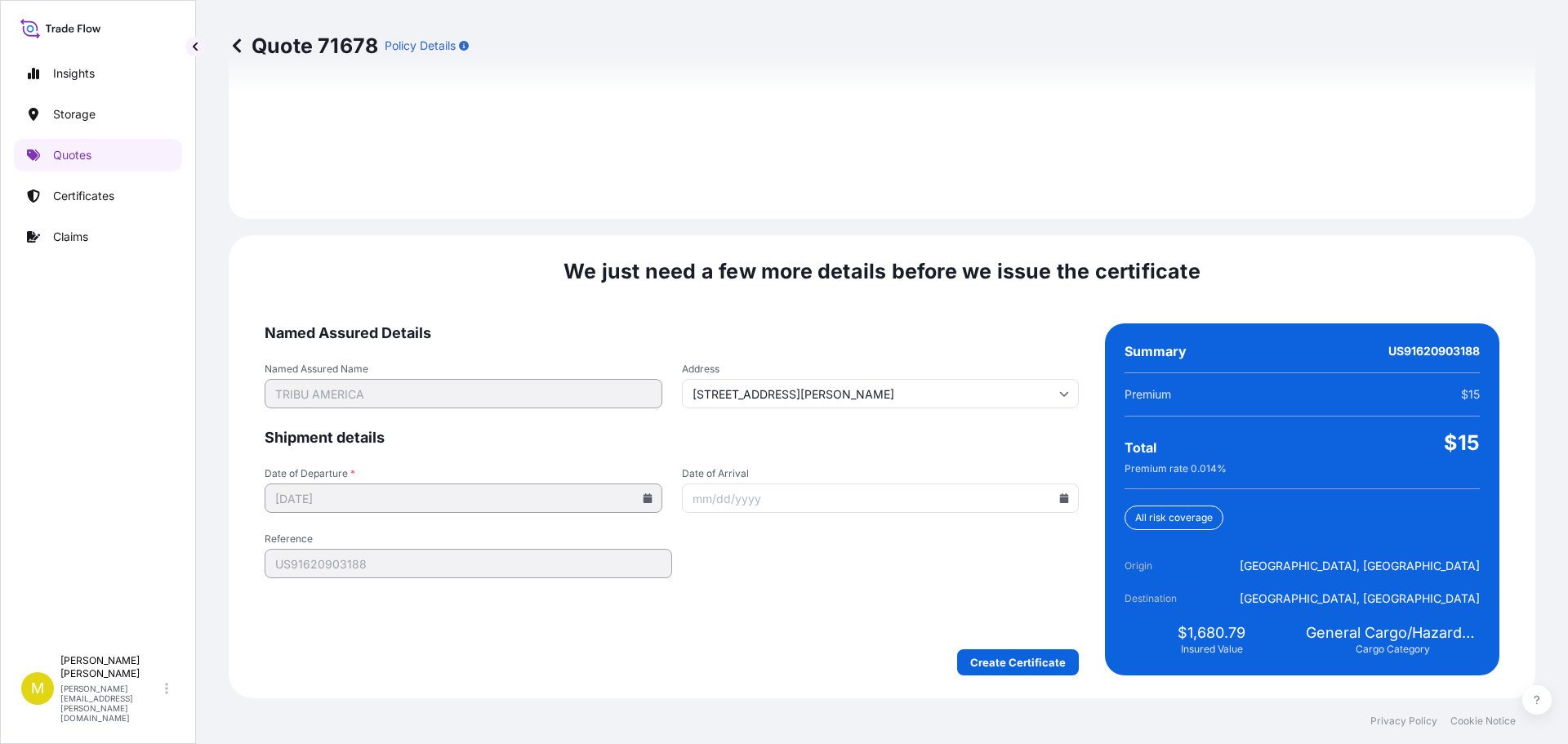
click at [1061, 496] on icon at bounding box center [1064, 499] width 9 height 10
click at [804, 418] on button "30" at bounding box center [793, 406] width 26 height 26
type input "09/30/2025"
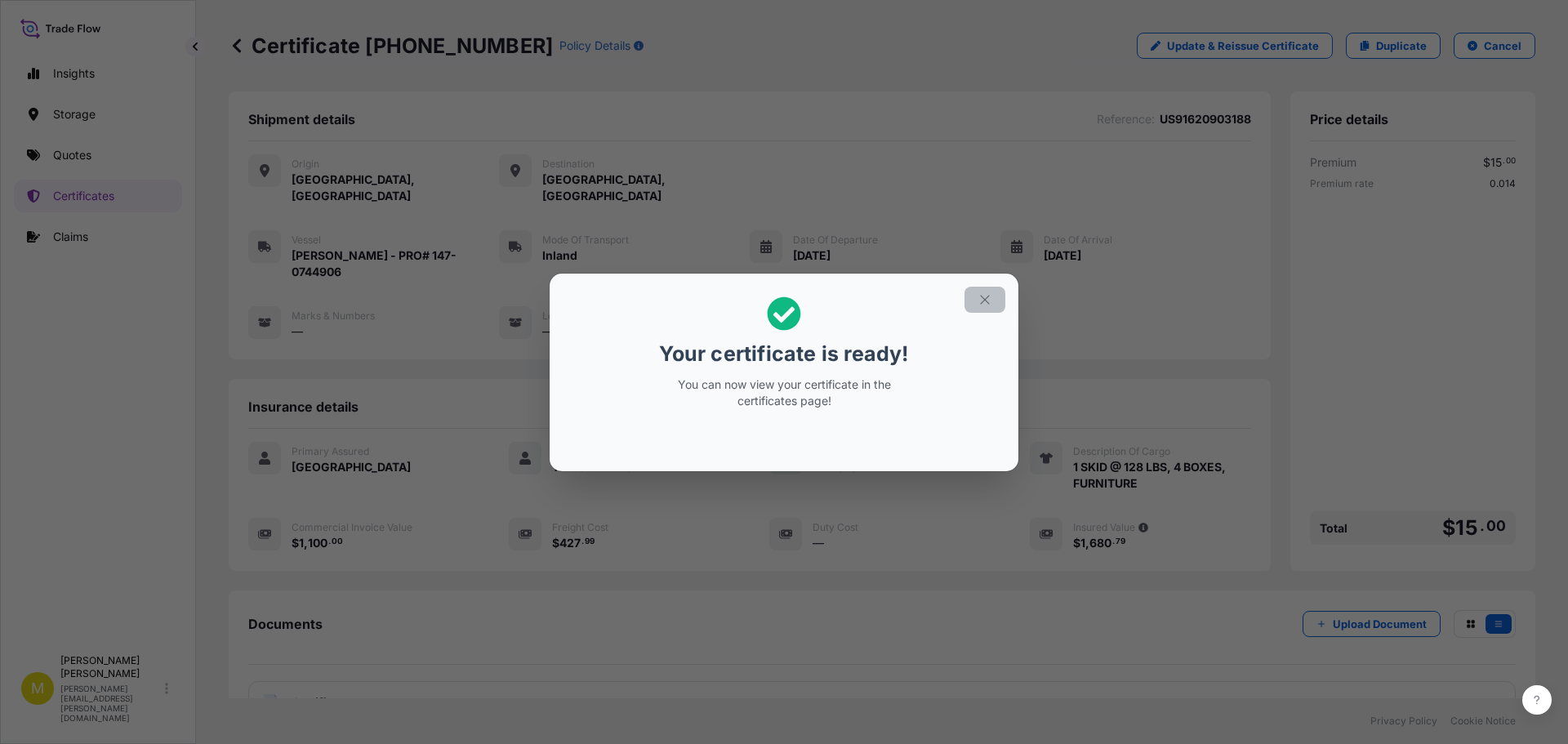
click at [988, 306] on icon "button" at bounding box center [985, 299] width 15 height 15
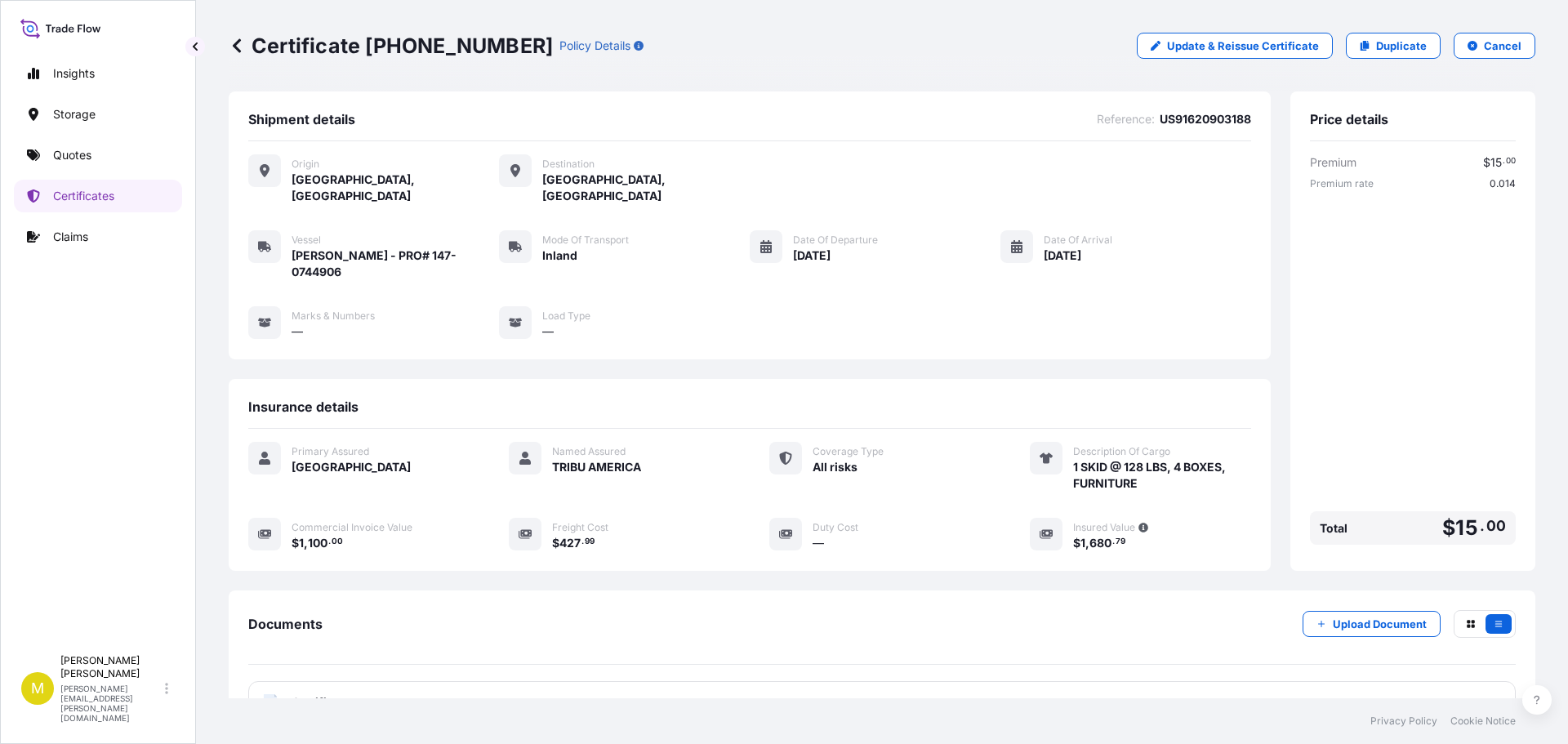
scroll to position [114, 0]
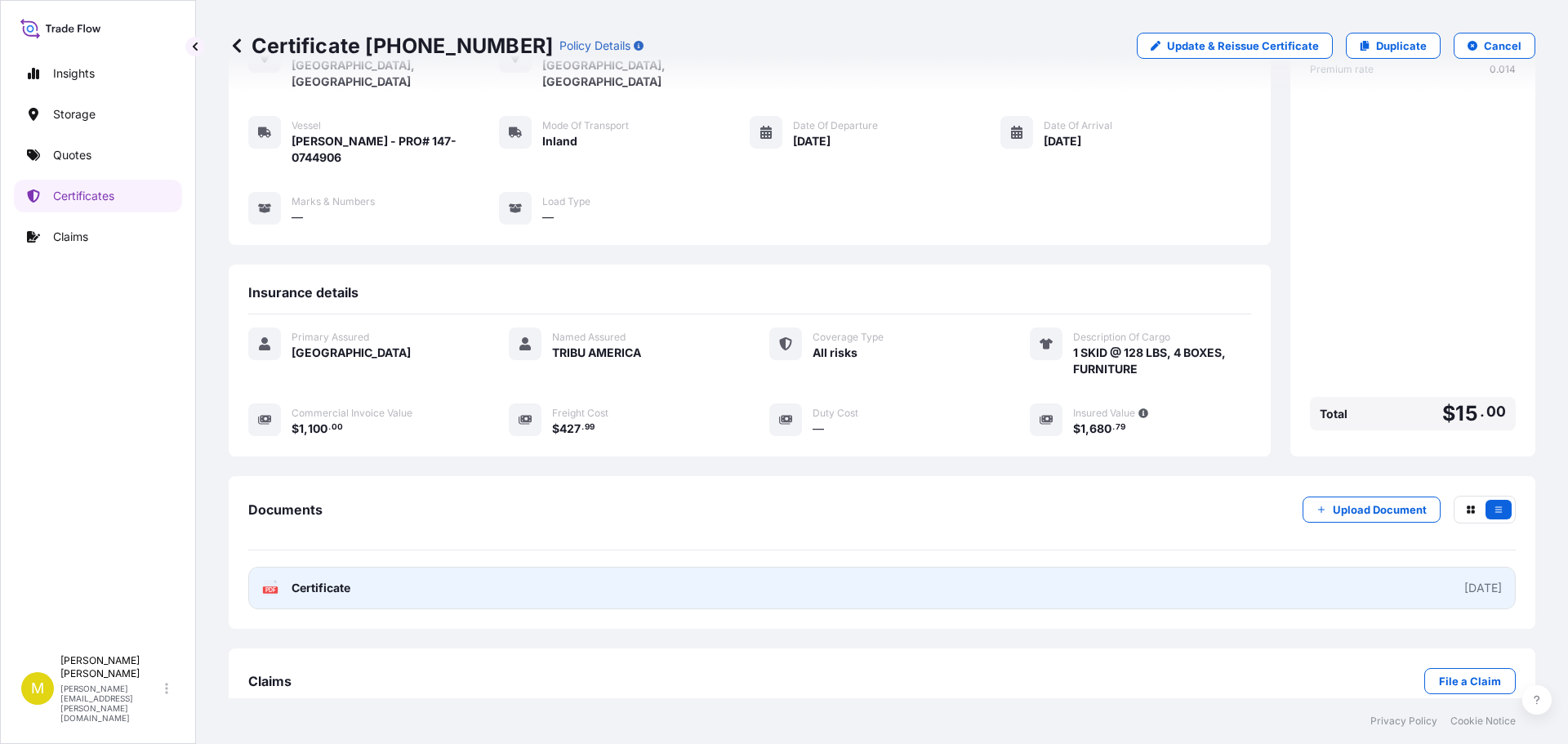
click at [320, 579] on span "Certificate" at bounding box center [320, 587] width 58 height 17
